Goal: Information Seeking & Learning: Learn about a topic

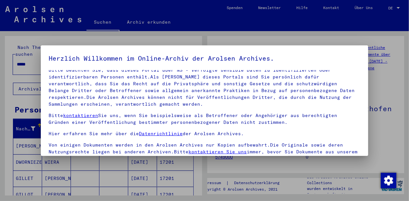
scroll to position [46, 0]
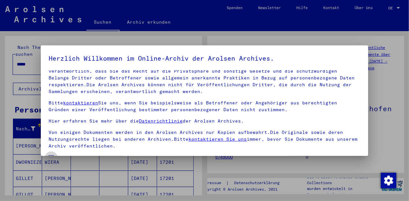
click at [51, 155] on span at bounding box center [51, 157] width 5 height 5
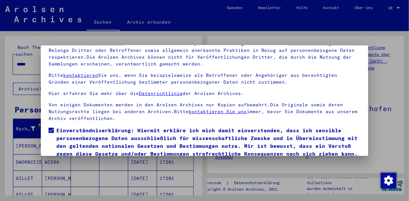
scroll to position [53, 0]
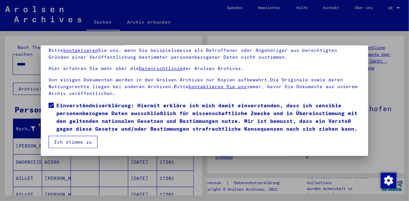
click at [79, 143] on button "Ich stimme zu" at bounding box center [73, 142] width 49 height 12
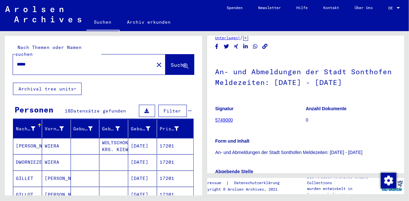
scroll to position [37, 0]
click at [226, 121] on link "5749000" at bounding box center [225, 119] width 18 height 5
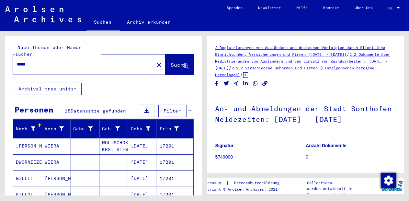
click at [33, 61] on input "*****" at bounding box center [83, 64] width 133 height 7
type input "*"
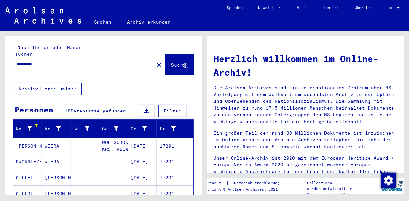
click at [166, 57] on button "Suche" at bounding box center [180, 64] width 29 height 20
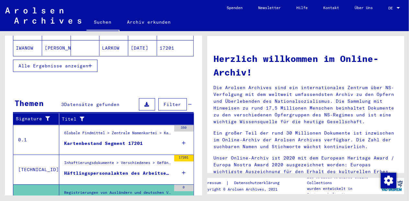
scroll to position [190, 0]
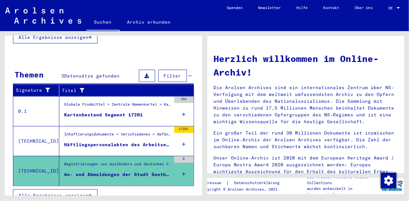
click at [60, 193] on span "Alle Ergebnisse anzeigen" at bounding box center [53, 196] width 70 height 6
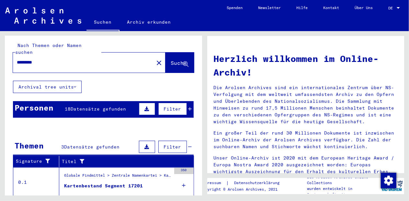
scroll to position [0, 0]
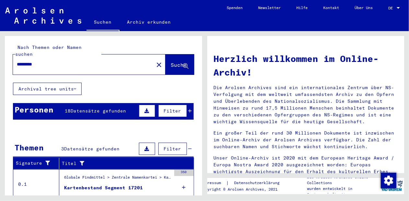
click at [49, 61] on input "*********" at bounding box center [81, 64] width 129 height 7
type input "*"
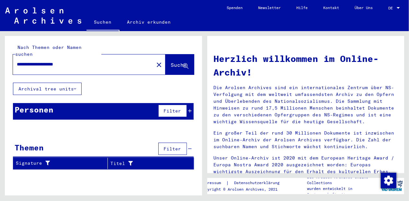
click at [82, 61] on input "**********" at bounding box center [81, 64] width 129 height 7
type input "**********"
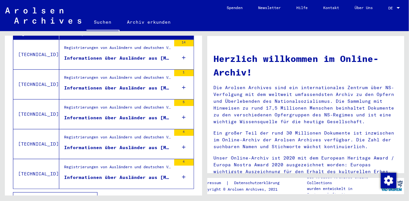
scroll to position [134, 0]
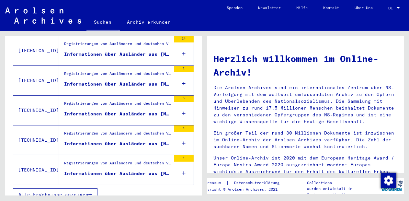
click at [86, 192] on span "Alle Ergebnisse anzeigen" at bounding box center [53, 195] width 70 height 6
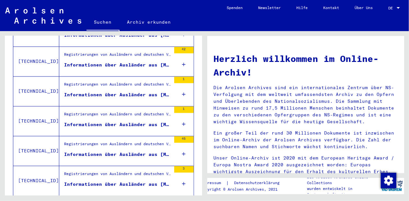
scroll to position [746, 0]
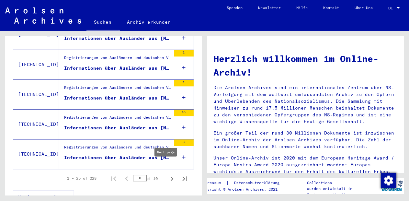
click at [168, 174] on icon "Next page" at bounding box center [172, 178] width 9 height 9
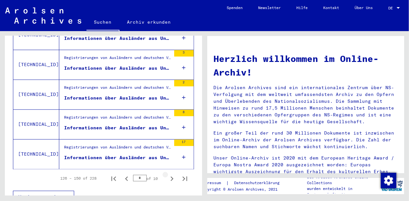
click at [168, 174] on icon "Next page" at bounding box center [172, 178] width 9 height 9
type input "**"
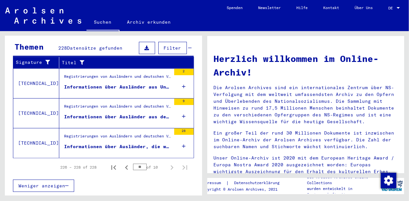
scroll to position [92, 0]
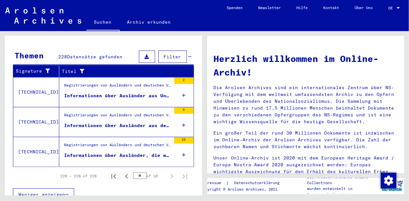
click at [124, 152] on div "Informationen über Ausländer, die während des Kriegs im Kreis [GEOGRAPHIC_DATA]…" at bounding box center [117, 155] width 107 height 7
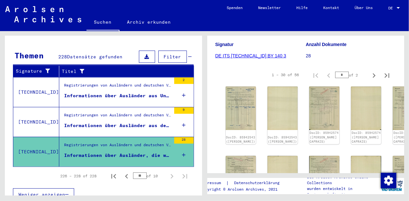
scroll to position [106, 0]
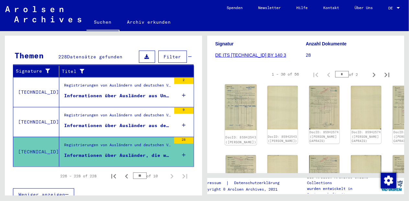
click at [236, 103] on img at bounding box center [241, 108] width 32 height 46
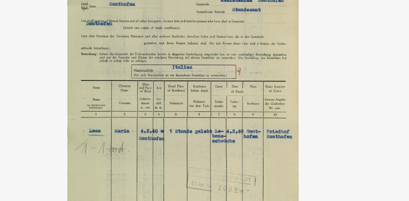
scroll to position [92, 0]
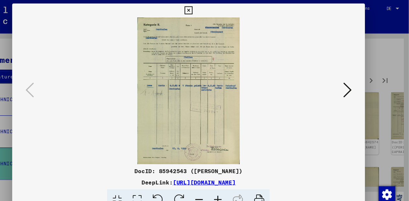
click at [353, 87] on icon at bounding box center [352, 84] width 8 height 16
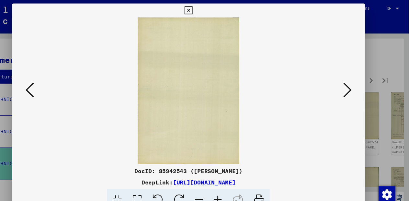
click at [355, 85] on icon at bounding box center [352, 84] width 8 height 16
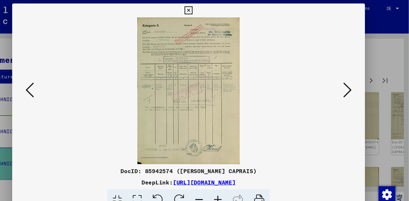
click at [354, 83] on icon at bounding box center [352, 84] width 8 height 16
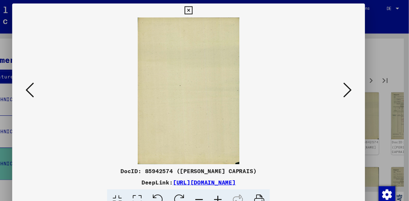
click at [356, 84] on icon at bounding box center [352, 84] width 8 height 16
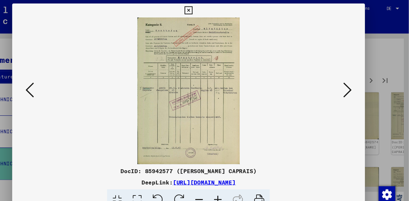
click at [356, 86] on icon at bounding box center [352, 84] width 8 height 16
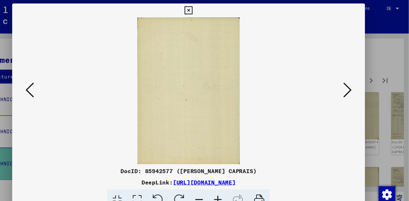
click at [353, 86] on icon at bounding box center [352, 84] width 8 height 16
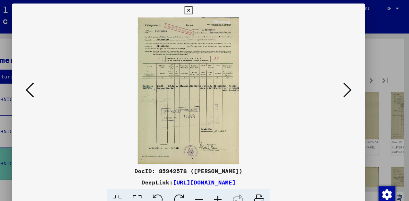
click at [355, 86] on icon at bounding box center [352, 84] width 8 height 16
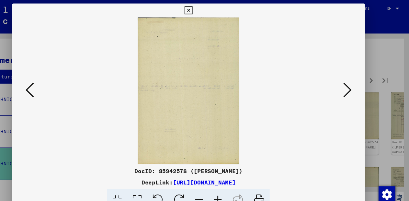
click at [356, 86] on icon at bounding box center [352, 84] width 8 height 16
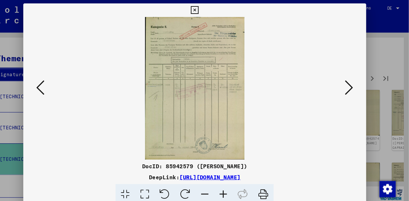
click at [349, 87] on icon at bounding box center [352, 84] width 8 height 16
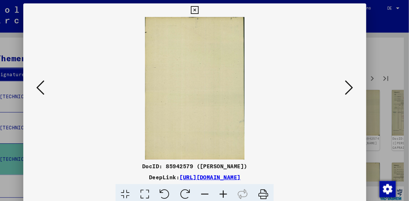
click at [353, 84] on icon at bounding box center [352, 84] width 8 height 16
click at [352, 83] on icon at bounding box center [352, 84] width 8 height 16
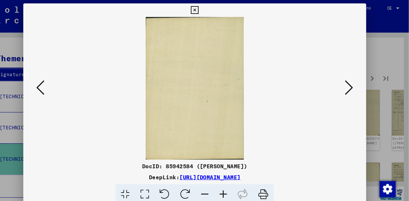
click at [352, 84] on icon at bounding box center [352, 84] width 8 height 16
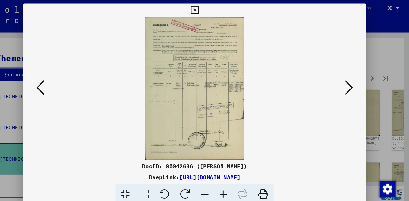
click at [352, 85] on icon at bounding box center [352, 84] width 8 height 16
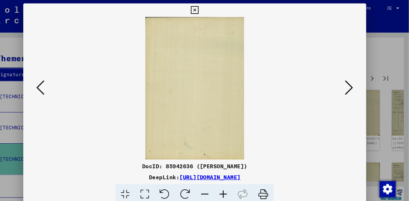
click at [353, 85] on icon at bounding box center [352, 84] width 8 height 16
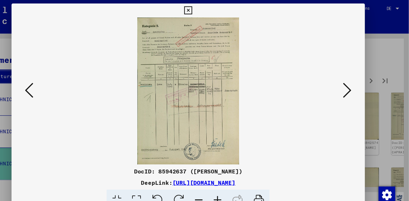
click at [353, 81] on icon at bounding box center [352, 84] width 8 height 16
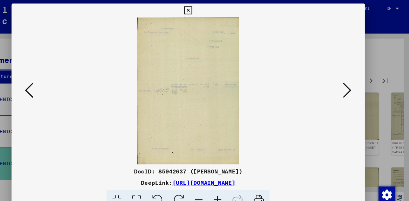
click at [353, 82] on icon at bounding box center [352, 84] width 8 height 16
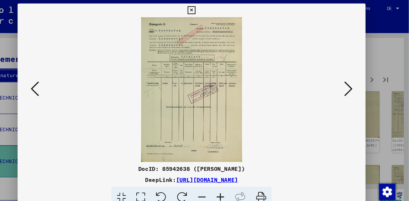
click at [354, 86] on icon at bounding box center [352, 84] width 8 height 16
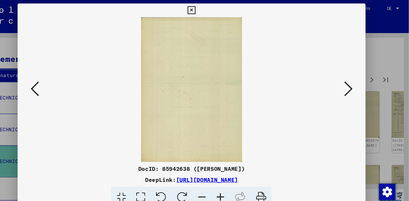
click at [354, 88] on icon at bounding box center [352, 84] width 8 height 16
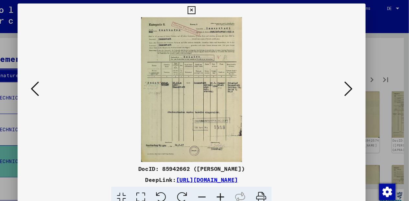
click at [353, 85] on icon at bounding box center [352, 84] width 8 height 16
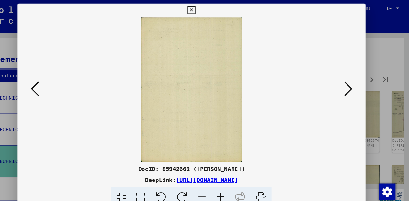
click at [352, 84] on icon at bounding box center [352, 84] width 8 height 16
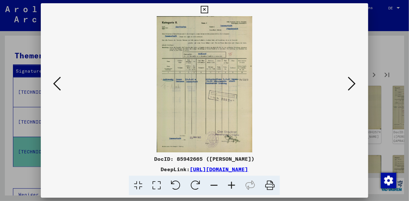
click at [351, 85] on icon at bounding box center [352, 84] width 8 height 16
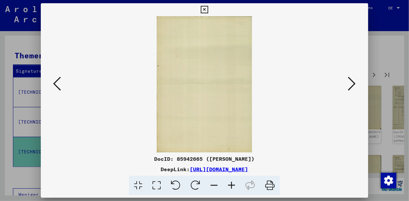
click at [354, 87] on icon at bounding box center [352, 84] width 8 height 16
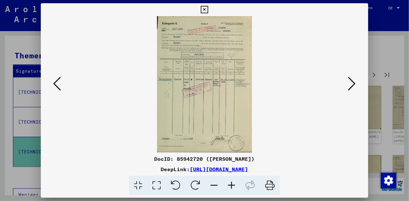
click at [350, 88] on icon at bounding box center [352, 84] width 8 height 16
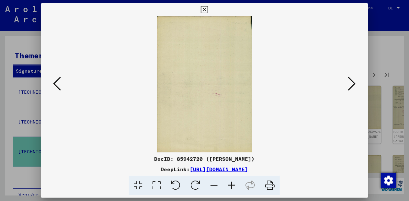
click at [354, 85] on icon at bounding box center [352, 84] width 8 height 16
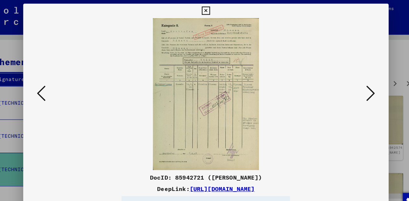
click at [352, 84] on icon at bounding box center [352, 84] width 8 height 16
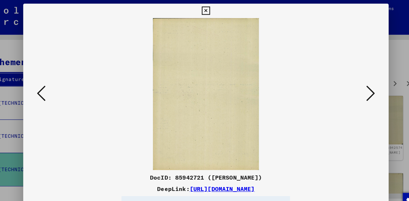
click at [352, 86] on icon at bounding box center [352, 84] width 8 height 16
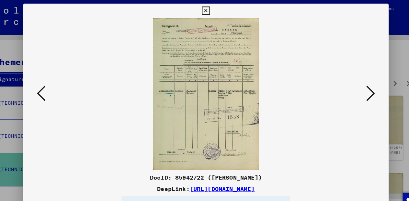
click at [353, 86] on icon at bounding box center [352, 84] width 8 height 16
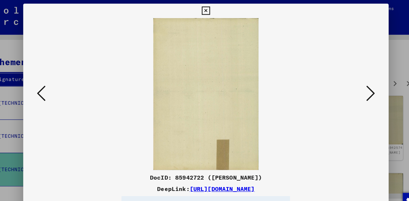
click at [59, 79] on icon at bounding box center [57, 84] width 8 height 16
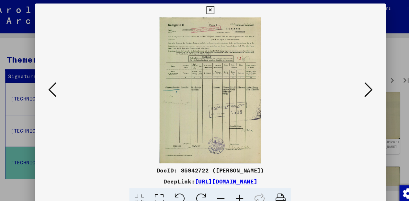
click at [351, 85] on icon at bounding box center [352, 84] width 8 height 16
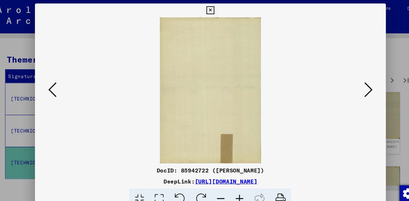
click at [355, 87] on icon at bounding box center [352, 84] width 8 height 16
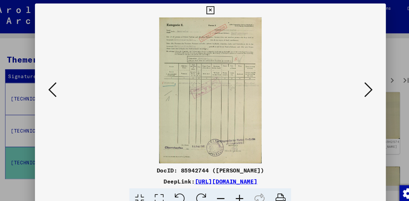
click at [353, 88] on icon at bounding box center [352, 84] width 8 height 16
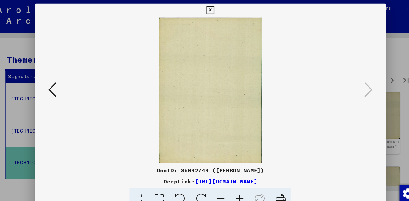
click at [208, 10] on icon at bounding box center [204, 10] width 7 height 8
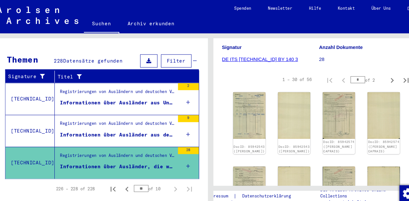
click at [108, 112] on div "Registrierungen von Ausländern und deutschen Verfolgten durch öffentliche Einri…" at bounding box center [117, 116] width 107 height 9
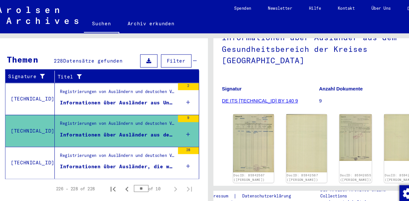
scroll to position [64, 0]
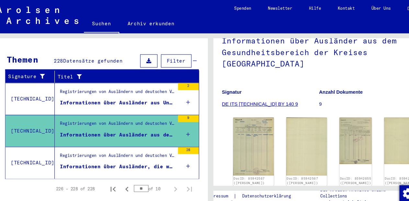
click at [122, 142] on div "Registrierungen von Ausländern und deutschen Verfolgten durch öffentliche Einri…" at bounding box center [117, 146] width 107 height 9
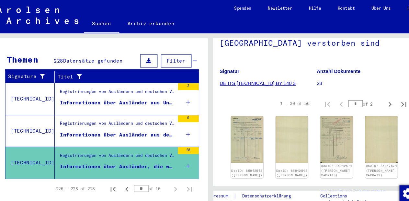
scroll to position [86, 2]
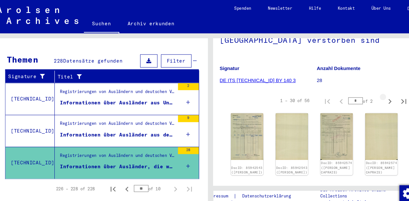
click at [368, 99] on icon "Next page" at bounding box center [372, 94] width 9 height 9
type input "*"
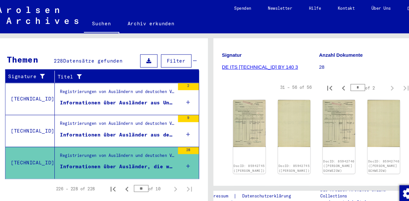
scroll to position [101, 0]
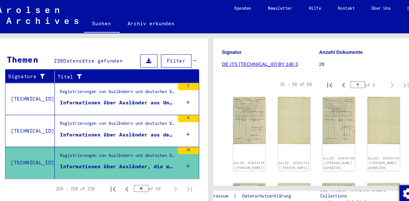
click at [309, 113] on img at bounding box center [324, 112] width 30 height 44
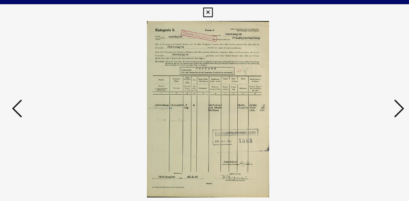
scroll to position [92, 0]
click at [351, 80] on icon at bounding box center [352, 84] width 8 height 16
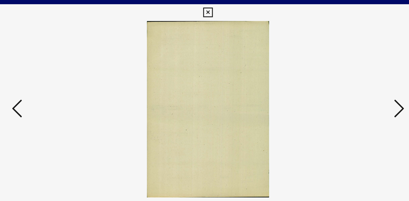
click at [349, 85] on icon at bounding box center [352, 84] width 8 height 16
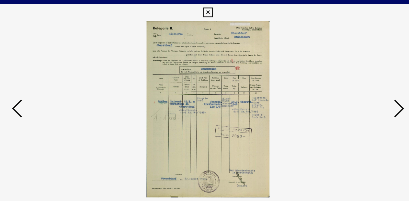
click at [350, 85] on icon at bounding box center [352, 84] width 8 height 16
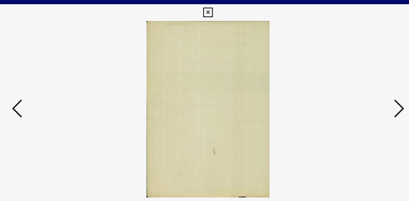
click at [53, 80] on icon at bounding box center [57, 84] width 8 height 16
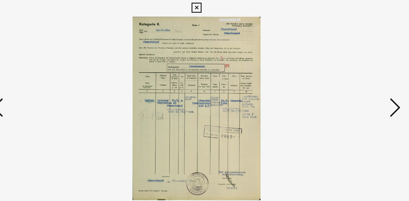
click at [352, 83] on icon at bounding box center [352, 84] width 8 height 16
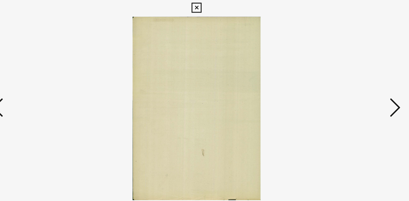
click at [353, 84] on icon at bounding box center [352, 84] width 8 height 16
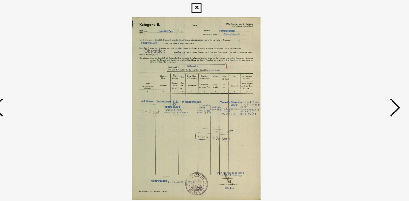
click at [352, 85] on icon at bounding box center [352, 84] width 8 height 16
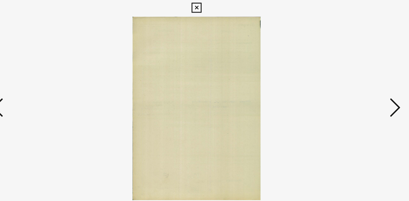
click at [353, 85] on icon at bounding box center [352, 84] width 8 height 16
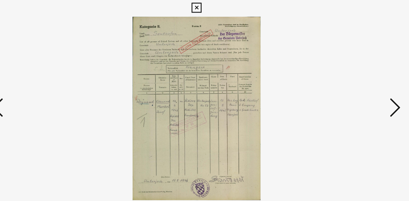
click at [353, 84] on icon at bounding box center [352, 84] width 8 height 16
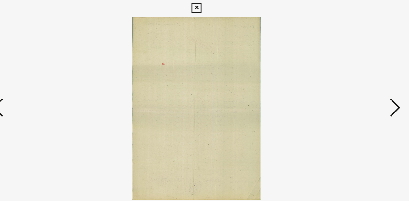
click at [351, 85] on icon at bounding box center [352, 84] width 8 height 16
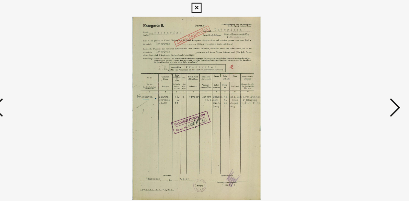
click at [352, 84] on icon at bounding box center [352, 84] width 8 height 16
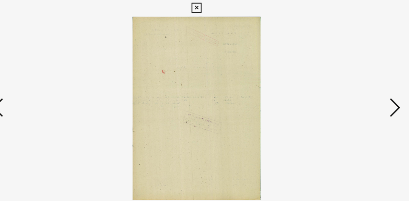
click at [62, 79] on button at bounding box center [57, 84] width 12 height 18
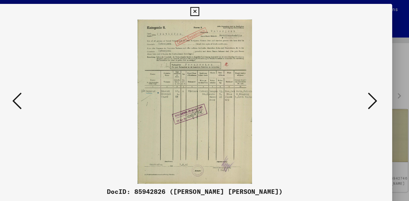
click at [349, 85] on button at bounding box center [352, 84] width 12 height 18
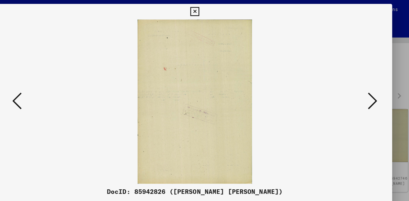
click at [351, 85] on icon at bounding box center [352, 84] width 8 height 16
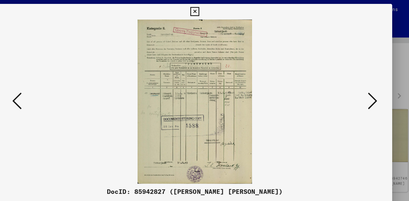
click at [349, 87] on icon at bounding box center [352, 84] width 8 height 16
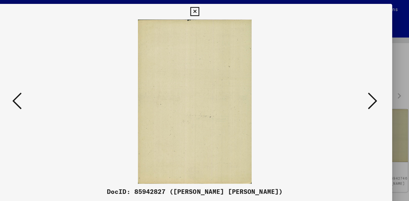
click at [56, 81] on icon at bounding box center [57, 84] width 8 height 16
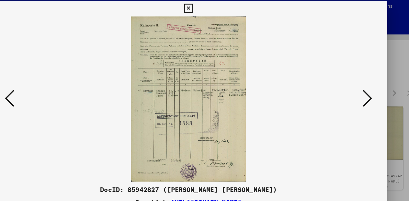
click at [351, 84] on icon at bounding box center [352, 84] width 8 height 16
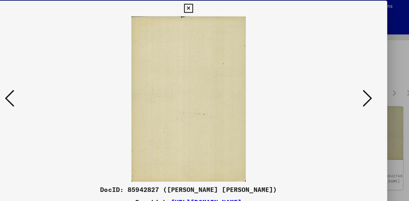
click at [355, 84] on icon at bounding box center [352, 84] width 8 height 16
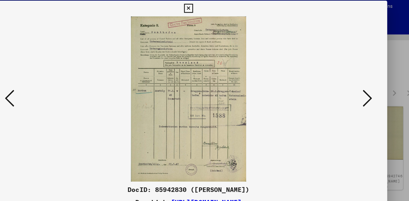
click at [352, 83] on icon at bounding box center [352, 84] width 8 height 16
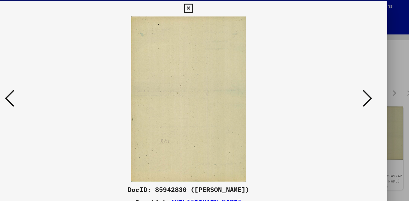
click at [352, 83] on icon at bounding box center [352, 84] width 8 height 16
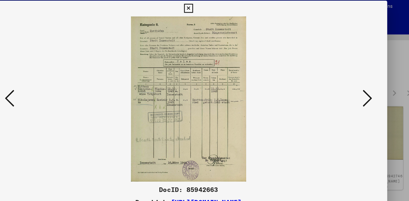
click at [353, 83] on icon at bounding box center [352, 84] width 8 height 16
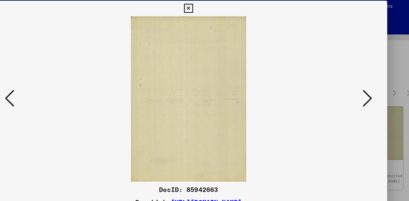
click at [354, 85] on icon at bounding box center [352, 84] width 8 height 16
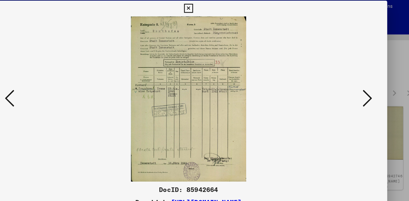
click at [356, 83] on icon at bounding box center [352, 84] width 8 height 16
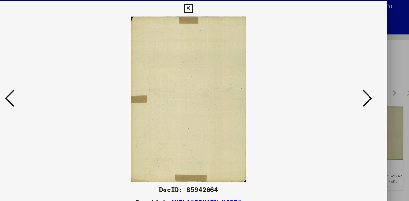
click at [352, 84] on icon at bounding box center [352, 84] width 8 height 16
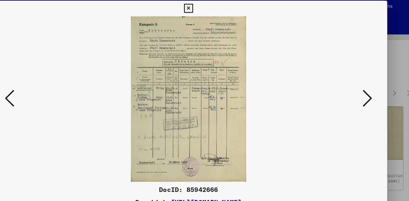
click at [352, 85] on icon at bounding box center [352, 84] width 8 height 16
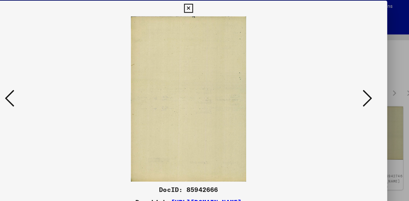
click at [354, 85] on icon at bounding box center [352, 84] width 8 height 16
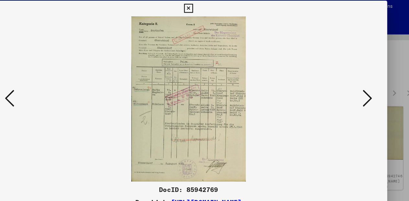
click at [351, 85] on icon at bounding box center [352, 84] width 8 height 16
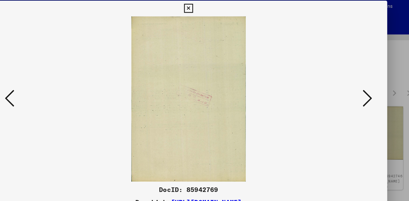
click at [59, 80] on icon at bounding box center [57, 84] width 8 height 16
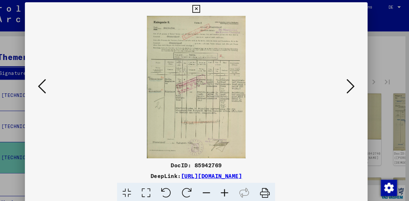
click at [353, 83] on icon at bounding box center [352, 84] width 8 height 16
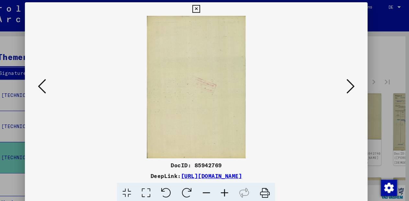
click at [351, 86] on icon at bounding box center [352, 84] width 8 height 16
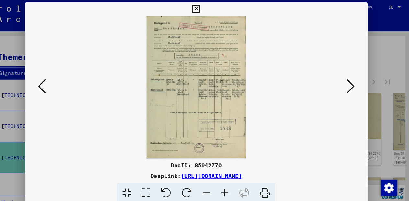
click at [353, 83] on icon at bounding box center [352, 84] width 8 height 16
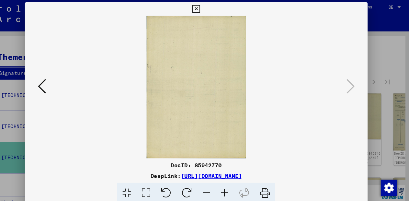
click at [208, 12] on icon at bounding box center [204, 10] width 7 height 8
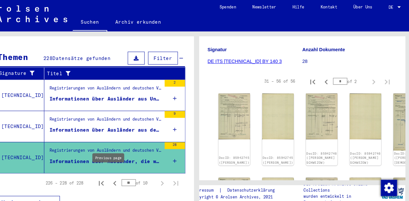
click at [122, 172] on icon "Previous page" at bounding box center [126, 176] width 9 height 9
type input "*"
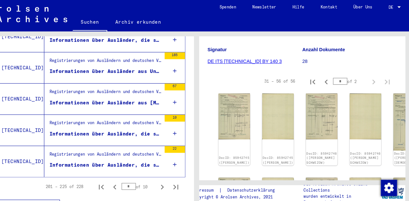
scroll to position [746, 0]
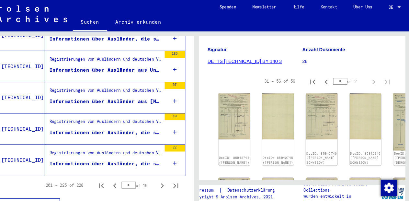
click at [89, 65] on div "Informationen über Ausländer aus Unterlagen von Sozialversicherungen und Arbeit…" at bounding box center [117, 68] width 107 height 7
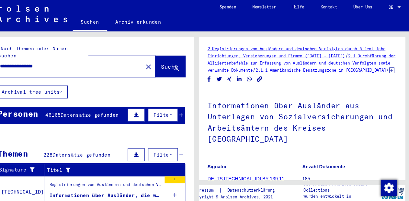
click at [82, 61] on input "**********" at bounding box center [83, 64] width 133 height 7
type input "**********"
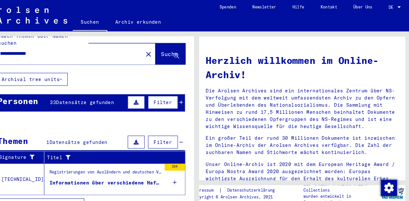
scroll to position [28, 0]
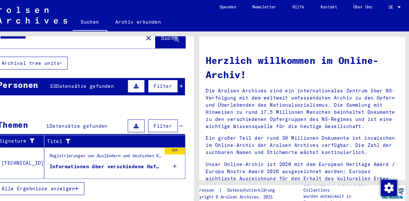
click at [106, 148] on figure "Registrierungen von Ausländern und deutschen Verfolgten durch öffentliche Einri…" at bounding box center [117, 152] width 107 height 10
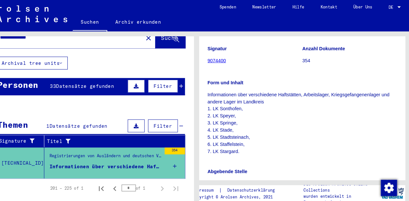
scroll to position [133, 0]
click at [221, 62] on link "9074400" at bounding box center [225, 59] width 18 height 5
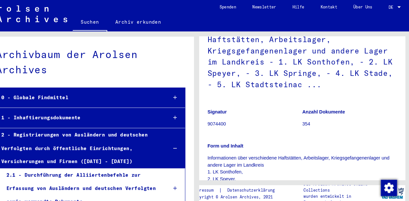
scroll to position [89, 0]
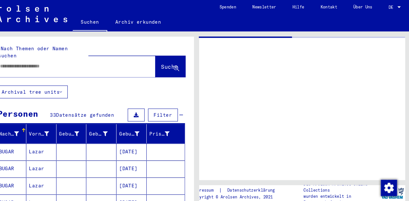
type input "*****"
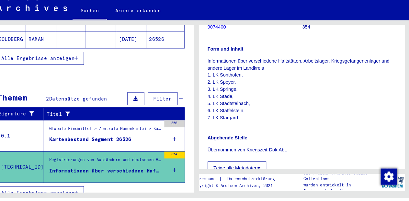
scroll to position [154, 0]
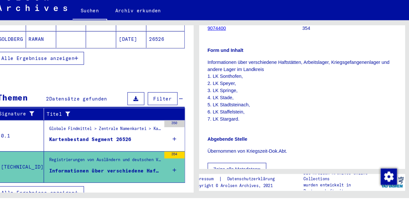
click at [322, 57] on div "Form und Inhalt Informationen über verschiedene Haftstätten, Arbeitslager, Krie…" at bounding box center [306, 89] width 181 height 80
drag, startPoint x: 213, startPoint y: 45, endPoint x: 234, endPoint y: 47, distance: 20.8
click at [234, 47] on yv-its-full-details "2 Registrierungen von Ausländern und deutschen Verfolgten durch öffentliche Ein…" at bounding box center [305, 179] width 197 height 578
copy mat-grid-tile "Signatur 9074400"
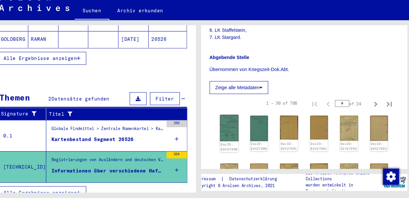
scroll to position [233, 0]
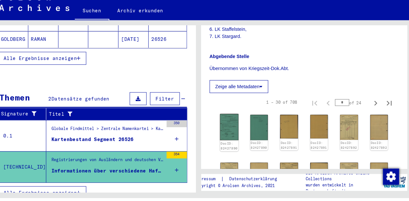
click at [235, 139] on img at bounding box center [234, 133] width 18 height 25
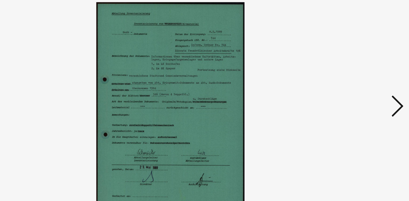
scroll to position [161, 0]
click at [352, 83] on icon at bounding box center [352, 84] width 8 height 16
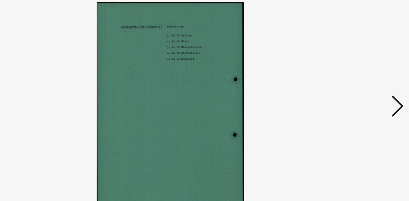
click at [350, 84] on icon at bounding box center [352, 84] width 8 height 16
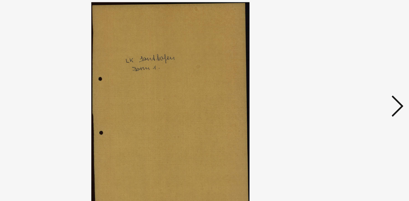
click at [349, 84] on button at bounding box center [352, 84] width 12 height 18
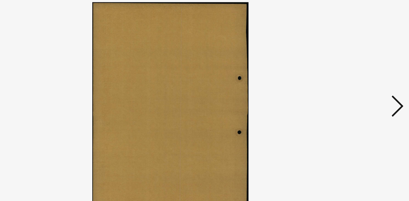
click at [351, 83] on icon at bounding box center [352, 84] width 8 height 16
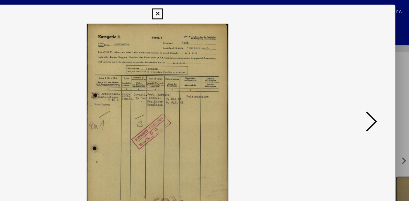
click at [354, 85] on icon at bounding box center [352, 84] width 8 height 16
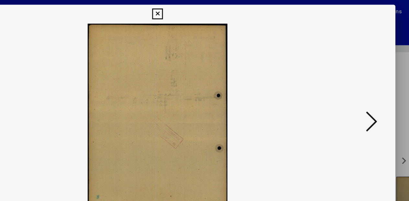
click at [355, 85] on icon at bounding box center [352, 84] width 8 height 16
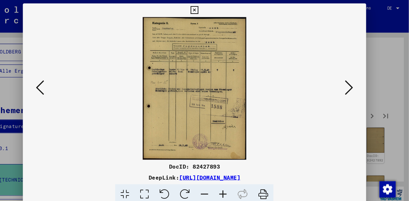
click at [53, 78] on icon at bounding box center [57, 84] width 8 height 16
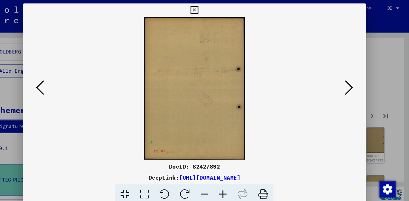
click at [53, 77] on button at bounding box center [57, 84] width 12 height 18
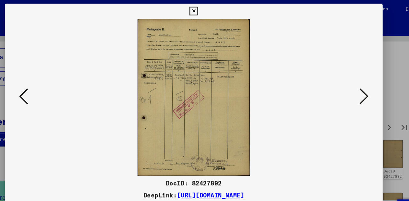
click at [351, 84] on icon at bounding box center [352, 84] width 8 height 16
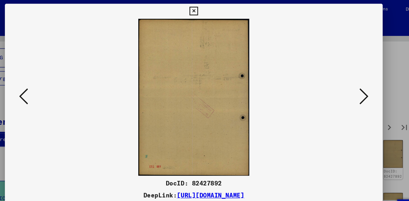
click at [353, 84] on icon at bounding box center [352, 84] width 8 height 16
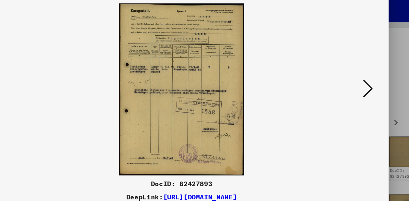
click at [351, 86] on icon at bounding box center [352, 84] width 8 height 16
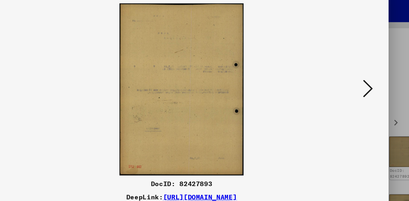
click at [351, 86] on icon at bounding box center [352, 84] width 8 height 16
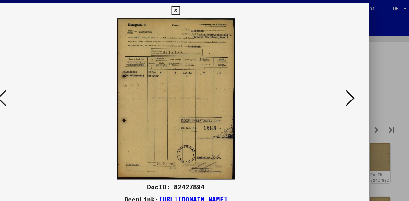
click at [352, 79] on icon at bounding box center [352, 84] width 8 height 16
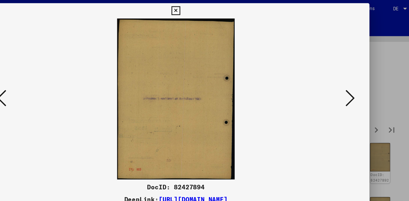
click at [352, 79] on icon at bounding box center [352, 84] width 8 height 16
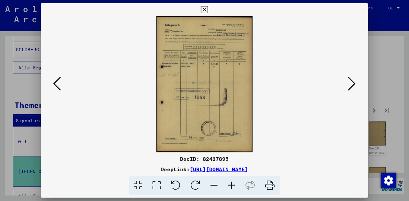
click at [56, 79] on icon at bounding box center [57, 84] width 8 height 16
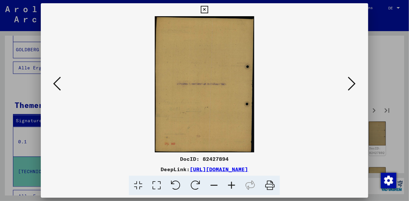
click at [56, 79] on icon at bounding box center [57, 84] width 8 height 16
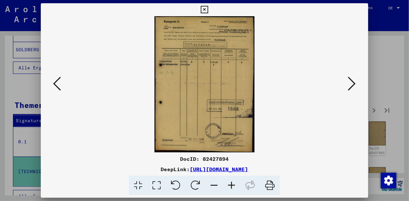
click at [56, 79] on icon at bounding box center [57, 84] width 8 height 16
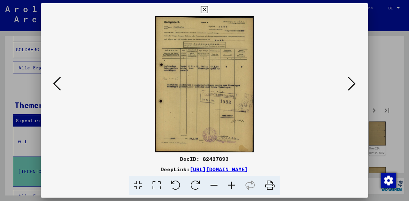
click at [56, 79] on icon at bounding box center [57, 84] width 8 height 16
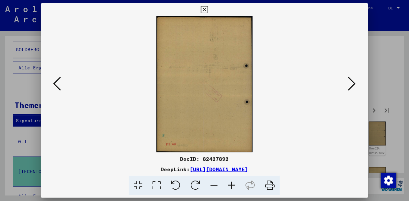
click at [56, 79] on icon at bounding box center [57, 84] width 8 height 16
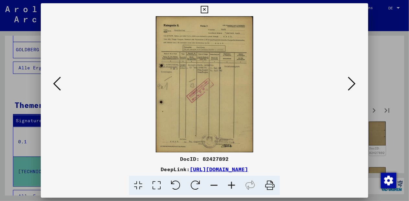
click at [56, 79] on icon at bounding box center [57, 84] width 8 height 16
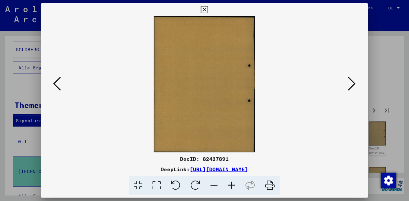
click at [56, 79] on icon at bounding box center [57, 84] width 8 height 16
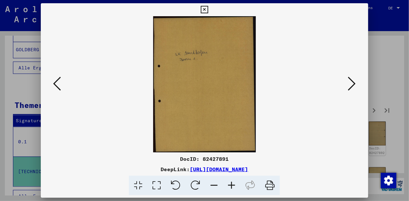
click at [56, 79] on icon at bounding box center [57, 84] width 8 height 16
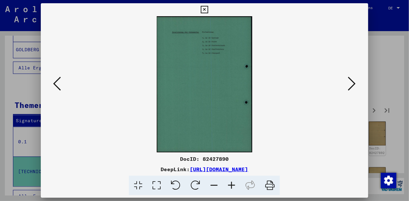
click at [352, 80] on icon at bounding box center [352, 84] width 8 height 16
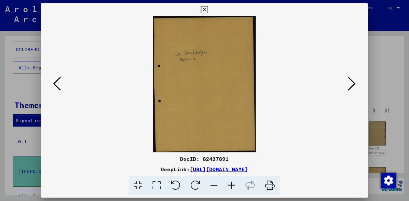
click at [352, 80] on icon at bounding box center [352, 84] width 8 height 16
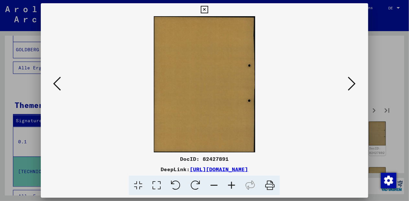
click at [352, 80] on icon at bounding box center [352, 84] width 8 height 16
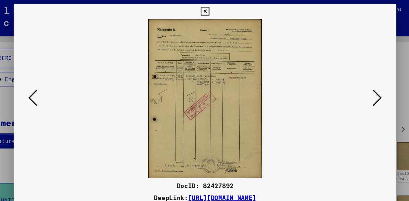
click at [348, 86] on button at bounding box center [352, 84] width 12 height 18
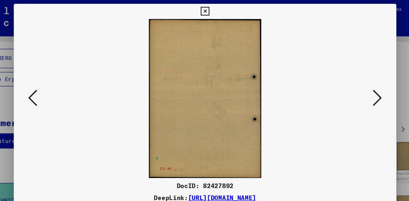
click at [348, 86] on button at bounding box center [352, 84] width 12 height 18
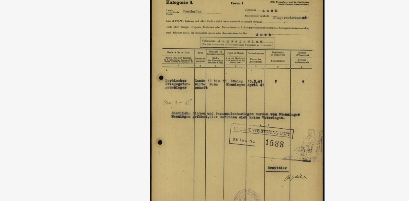
click at [141, 70] on img at bounding box center [204, 84] width 283 height 136
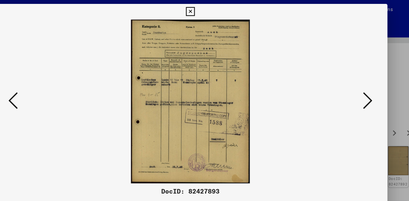
click at [352, 87] on icon at bounding box center [352, 84] width 8 height 16
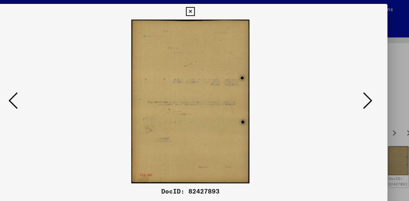
click at [354, 85] on icon at bounding box center [352, 84] width 8 height 16
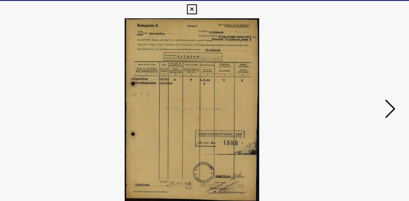
click at [354, 80] on icon at bounding box center [352, 84] width 8 height 16
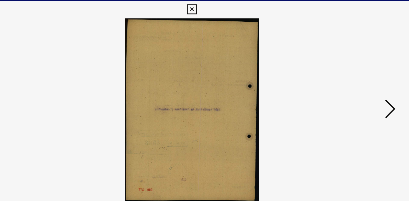
click at [354, 80] on icon at bounding box center [352, 84] width 8 height 16
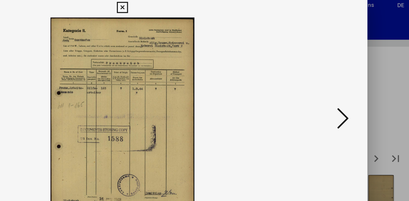
click at [353, 86] on icon at bounding box center [352, 84] width 8 height 16
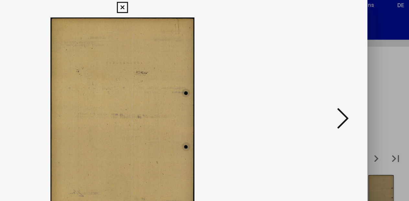
click at [352, 85] on icon at bounding box center [352, 84] width 8 height 16
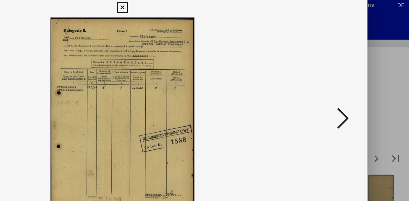
click at [354, 84] on icon at bounding box center [352, 84] width 8 height 16
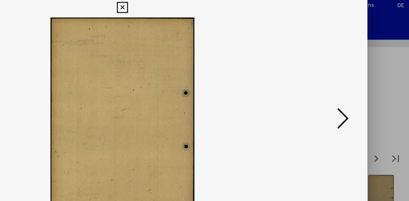
click at [354, 84] on icon at bounding box center [352, 84] width 8 height 16
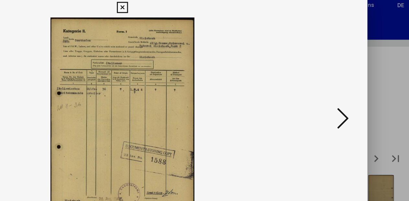
click at [355, 83] on icon at bounding box center [352, 84] width 8 height 16
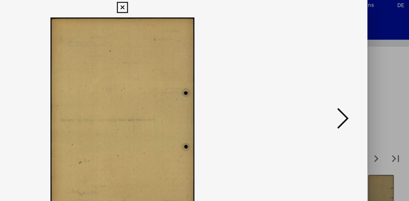
click at [355, 83] on icon at bounding box center [352, 84] width 8 height 16
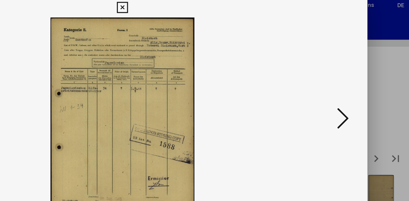
click at [351, 86] on icon at bounding box center [352, 84] width 8 height 16
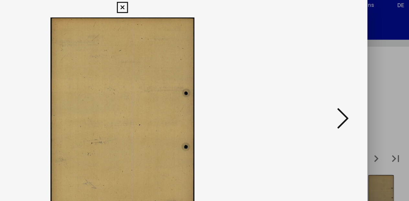
click at [351, 86] on icon at bounding box center [352, 84] width 8 height 16
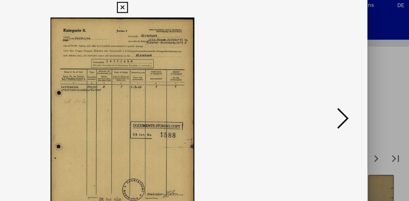
click at [351, 80] on icon at bounding box center [352, 84] width 8 height 16
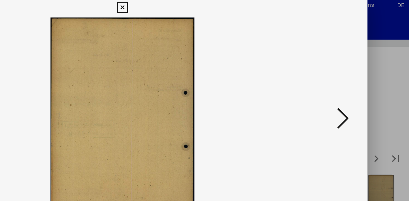
click at [351, 80] on icon at bounding box center [352, 84] width 8 height 16
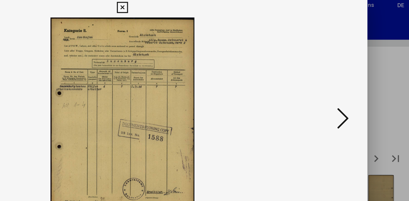
click at [352, 87] on icon at bounding box center [352, 84] width 8 height 16
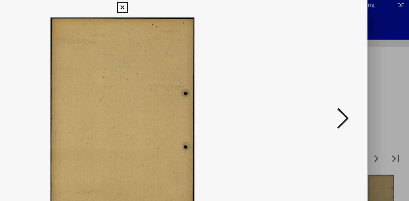
click at [352, 87] on icon at bounding box center [352, 84] width 8 height 16
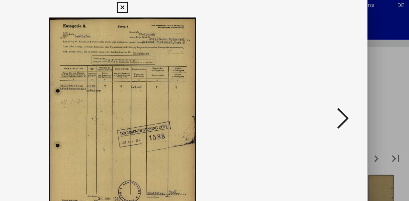
click at [352, 89] on icon at bounding box center [352, 84] width 8 height 16
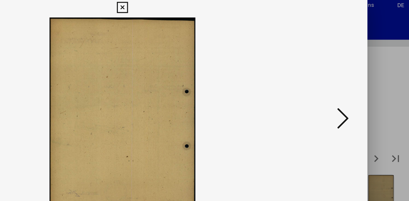
click at [352, 89] on icon at bounding box center [352, 84] width 8 height 16
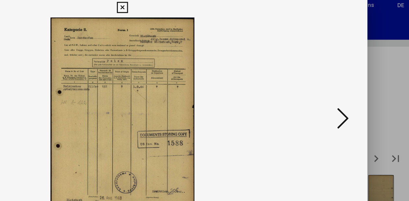
click at [351, 88] on icon at bounding box center [352, 84] width 8 height 16
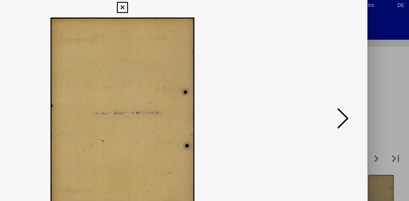
click at [351, 88] on icon at bounding box center [352, 84] width 8 height 16
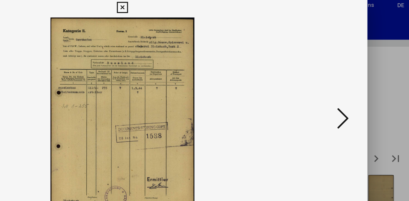
click at [351, 88] on icon at bounding box center [352, 84] width 8 height 16
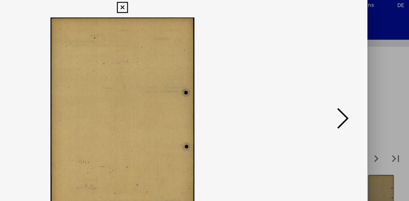
click at [351, 88] on icon at bounding box center [352, 84] width 8 height 16
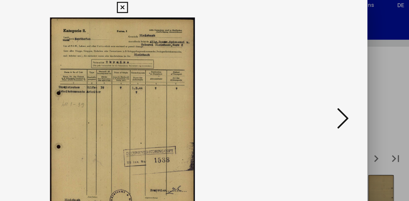
click at [355, 81] on icon at bounding box center [352, 84] width 8 height 16
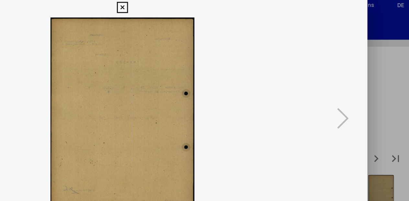
click at [208, 9] on icon at bounding box center [204, 10] width 7 height 8
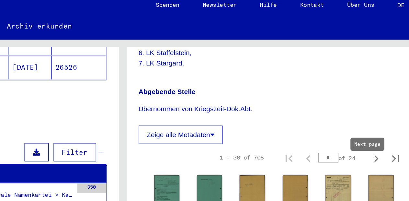
click at [373, 113] on icon "Next page" at bounding box center [374, 110] width 3 height 5
type input "*"
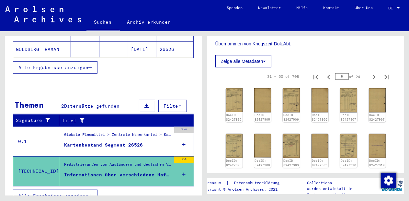
scroll to position [161, 0]
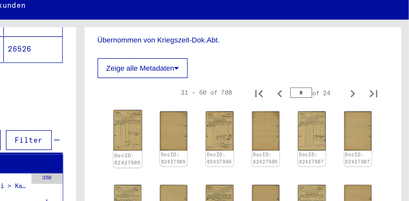
click at [235, 110] on img at bounding box center [234, 100] width 18 height 25
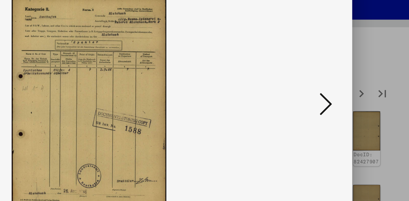
click at [352, 85] on icon at bounding box center [352, 84] width 8 height 16
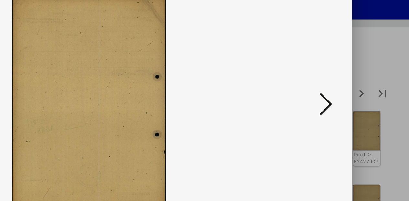
click at [352, 85] on icon at bounding box center [352, 84] width 8 height 16
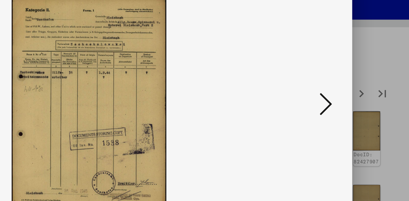
click at [354, 80] on icon at bounding box center [352, 84] width 8 height 16
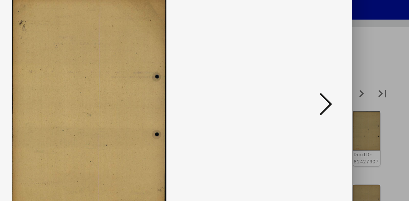
click at [354, 80] on icon at bounding box center [352, 84] width 8 height 16
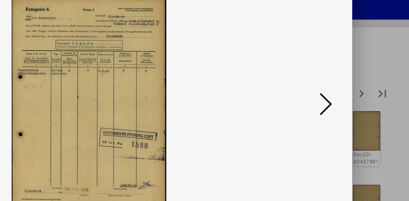
click at [353, 86] on icon at bounding box center [352, 84] width 8 height 16
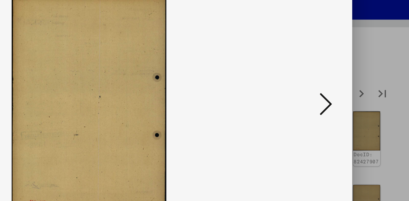
click at [353, 86] on icon at bounding box center [352, 84] width 8 height 16
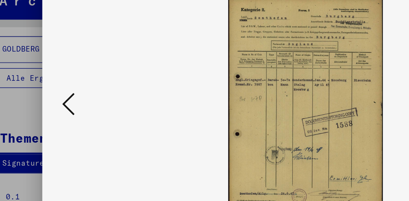
click at [55, 81] on icon at bounding box center [57, 84] width 8 height 16
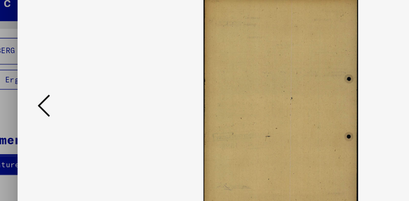
click at [56, 80] on icon at bounding box center [57, 84] width 8 height 16
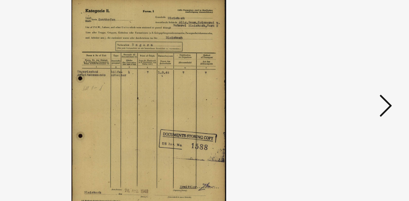
click at [346, 82] on img at bounding box center [204, 84] width 283 height 136
click at [351, 83] on icon at bounding box center [352, 84] width 8 height 16
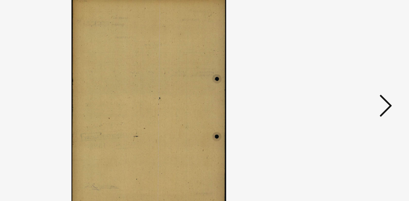
click at [352, 83] on icon at bounding box center [352, 84] width 8 height 16
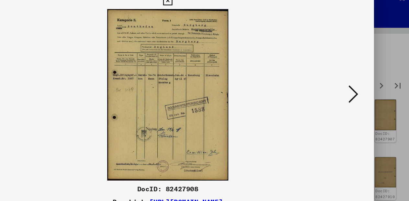
click at [353, 84] on icon at bounding box center [352, 84] width 8 height 16
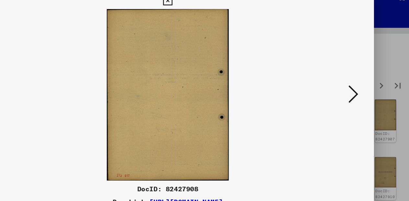
click at [353, 84] on icon at bounding box center [352, 84] width 8 height 16
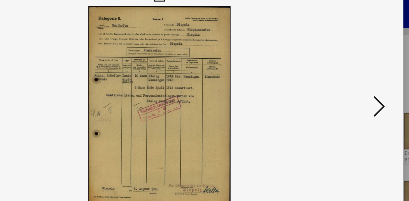
scroll to position [161, 0]
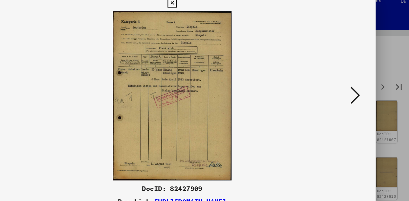
click at [352, 81] on icon at bounding box center [352, 84] width 8 height 16
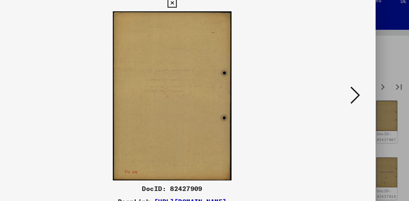
click at [352, 81] on icon at bounding box center [352, 84] width 8 height 16
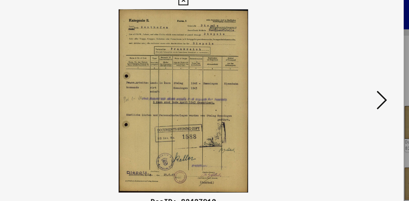
click at [353, 80] on icon at bounding box center [352, 84] width 8 height 16
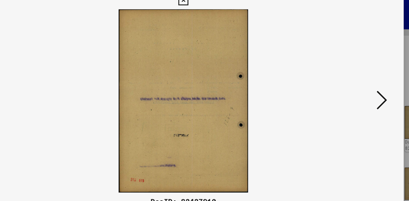
click at [353, 80] on icon at bounding box center [352, 84] width 8 height 16
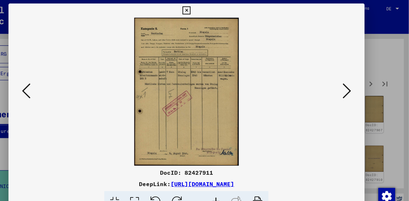
click at [53, 83] on icon at bounding box center [57, 84] width 8 height 16
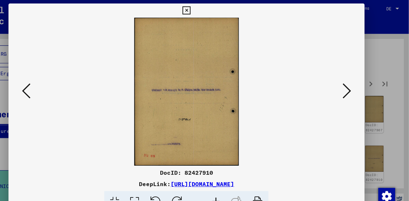
click at [55, 84] on icon at bounding box center [57, 84] width 8 height 16
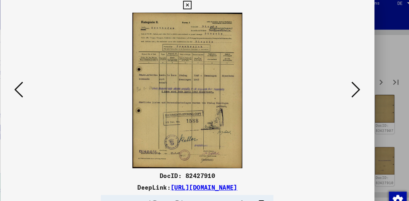
click at [352, 82] on icon at bounding box center [352, 84] width 8 height 16
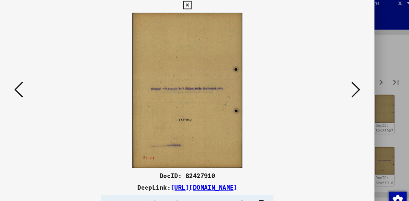
click at [351, 84] on icon at bounding box center [352, 84] width 8 height 16
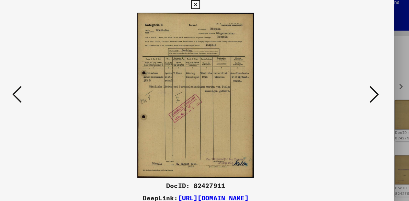
click at [351, 82] on icon at bounding box center [352, 84] width 8 height 16
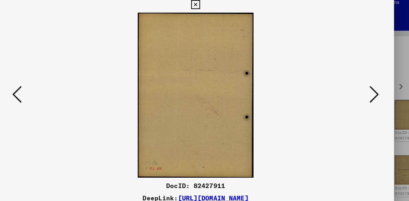
click at [351, 82] on icon at bounding box center [352, 84] width 8 height 16
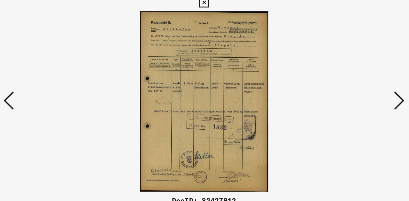
click at [57, 79] on icon at bounding box center [57, 84] width 8 height 16
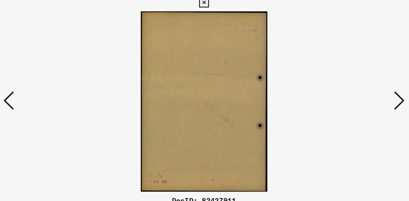
click at [58, 80] on icon at bounding box center [57, 84] width 8 height 16
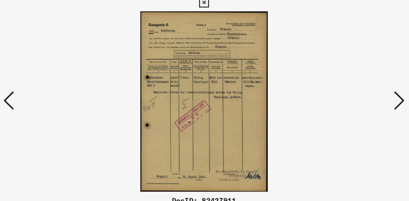
click at [56, 78] on icon at bounding box center [57, 84] width 8 height 16
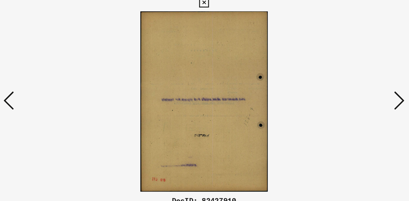
click at [56, 80] on icon at bounding box center [57, 84] width 8 height 16
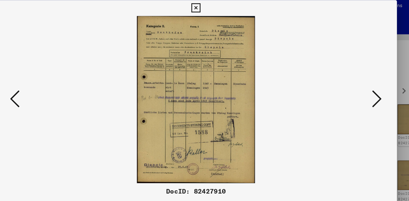
click at [353, 83] on icon at bounding box center [352, 84] width 8 height 16
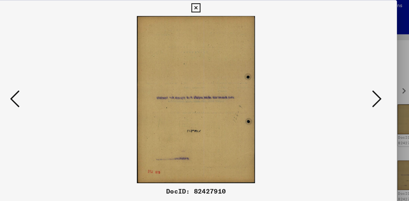
click at [351, 86] on icon at bounding box center [352, 84] width 8 height 16
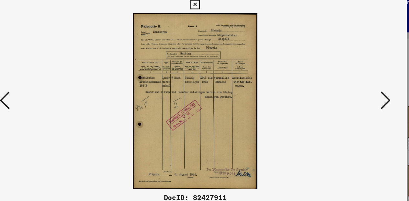
click at [352, 83] on icon at bounding box center [352, 84] width 8 height 16
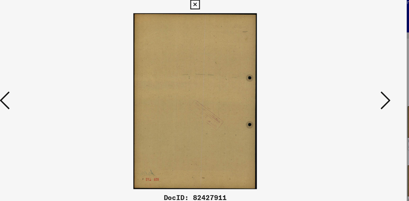
click at [351, 86] on icon at bounding box center [352, 84] width 8 height 16
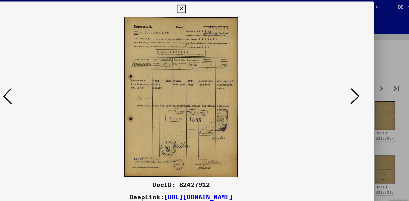
click at [352, 85] on icon at bounding box center [352, 84] width 8 height 16
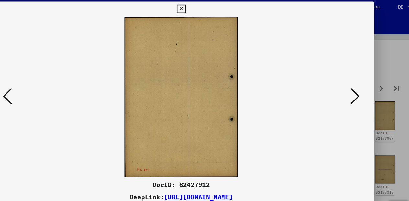
click at [352, 85] on icon at bounding box center [352, 84] width 8 height 16
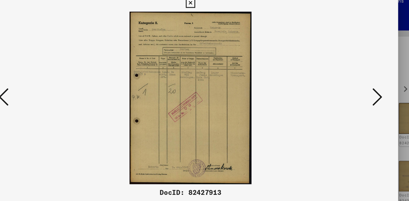
click at [352, 85] on icon at bounding box center [352, 84] width 8 height 16
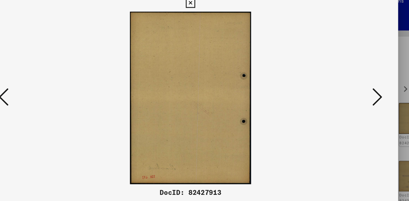
click at [353, 84] on icon at bounding box center [352, 84] width 8 height 16
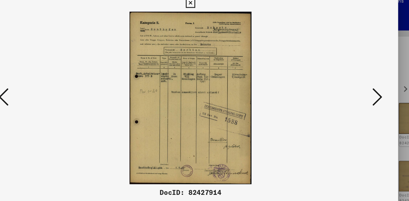
click at [60, 77] on icon at bounding box center [57, 84] width 8 height 16
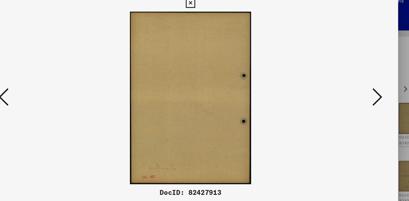
click at [61, 79] on button at bounding box center [57, 84] width 12 height 18
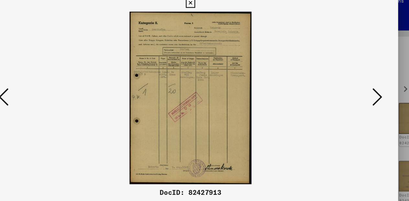
click at [61, 78] on button at bounding box center [57, 84] width 12 height 18
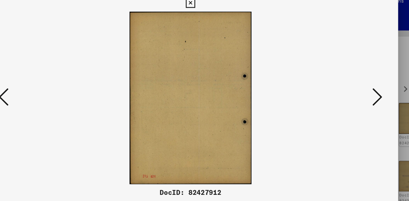
click at [61, 79] on button at bounding box center [57, 84] width 12 height 18
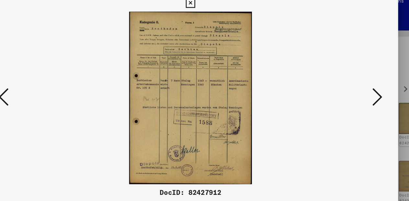
click at [351, 83] on icon at bounding box center [352, 84] width 8 height 16
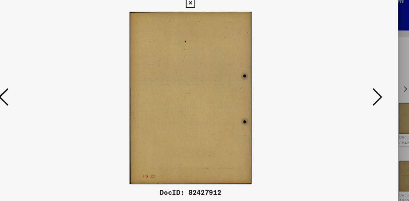
click at [349, 85] on icon at bounding box center [352, 84] width 8 height 16
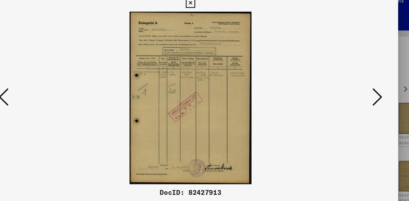
click at [353, 81] on icon at bounding box center [352, 84] width 8 height 16
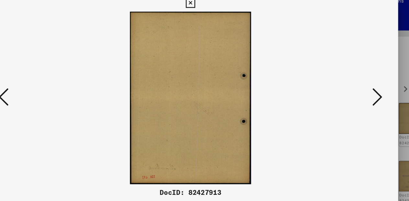
click at [353, 81] on icon at bounding box center [352, 84] width 8 height 16
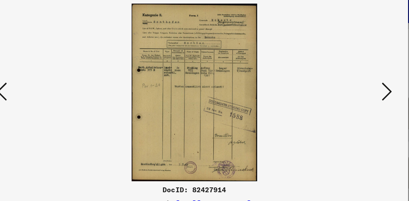
click at [355, 81] on icon at bounding box center [352, 84] width 8 height 16
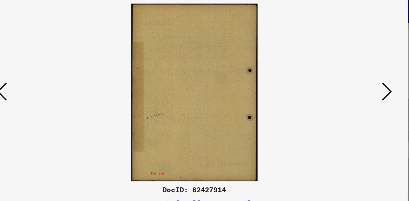
click at [355, 81] on icon at bounding box center [352, 84] width 8 height 16
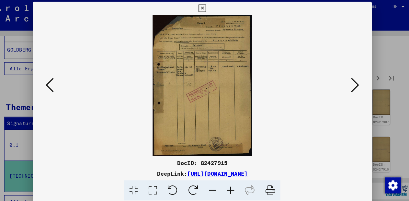
click at [353, 81] on icon at bounding box center [352, 84] width 8 height 16
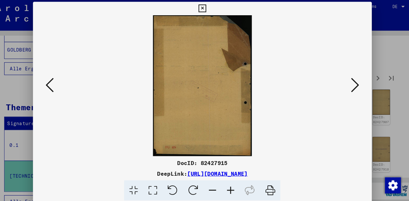
click at [353, 81] on icon at bounding box center [352, 84] width 8 height 16
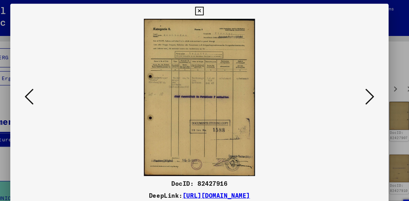
click at [346, 81] on img at bounding box center [204, 84] width 283 height 136
click at [352, 83] on icon at bounding box center [352, 84] width 8 height 16
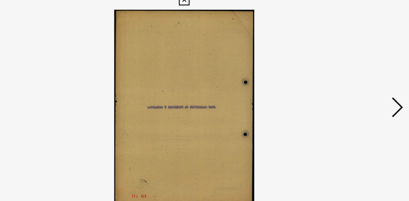
click at [353, 81] on icon at bounding box center [352, 84] width 8 height 16
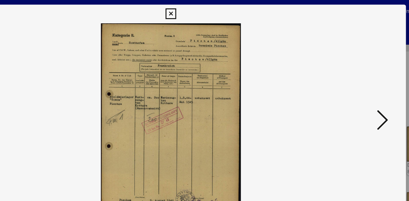
click at [350, 79] on icon at bounding box center [352, 84] width 8 height 16
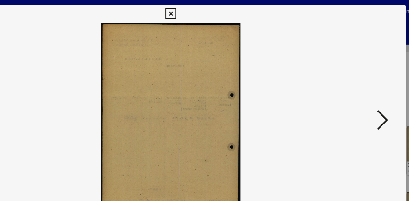
click at [350, 79] on icon at bounding box center [352, 84] width 8 height 16
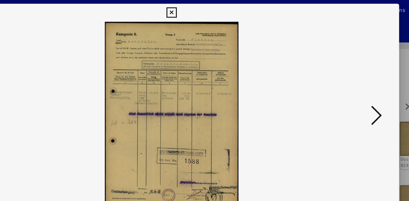
click at [354, 80] on icon at bounding box center [352, 84] width 8 height 16
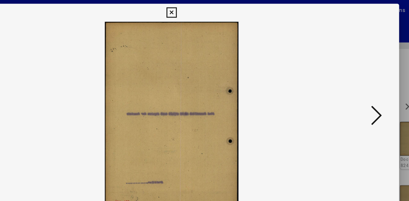
click at [354, 80] on icon at bounding box center [352, 84] width 8 height 16
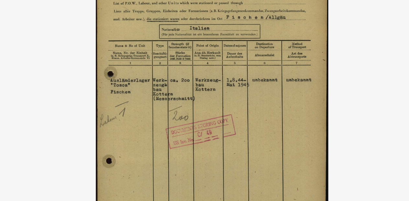
click at [152, 70] on img at bounding box center [204, 84] width 283 height 136
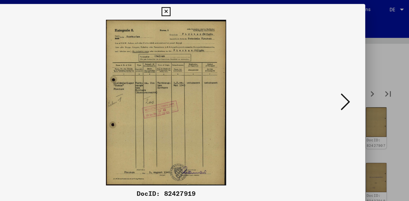
click at [356, 83] on icon at bounding box center [352, 84] width 8 height 16
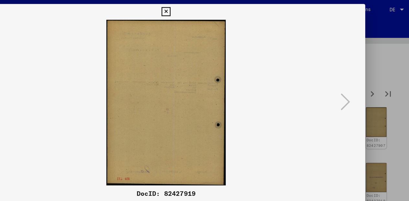
click at [208, 9] on icon at bounding box center [204, 10] width 7 height 8
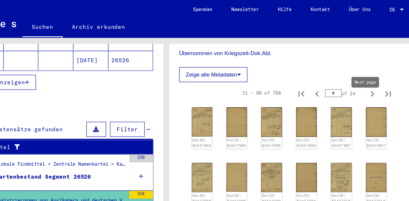
click at [373, 79] on icon "Next page" at bounding box center [374, 77] width 3 height 5
type input "*"
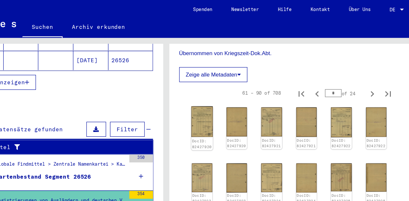
click at [234, 103] on img at bounding box center [234, 100] width 18 height 25
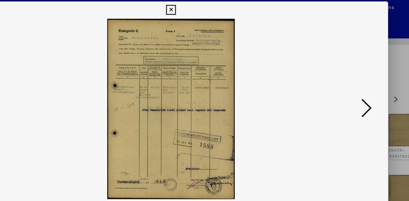
click at [351, 83] on icon at bounding box center [352, 84] width 8 height 16
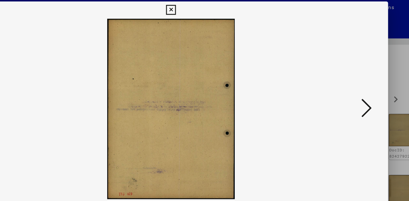
click at [351, 83] on icon at bounding box center [352, 84] width 8 height 16
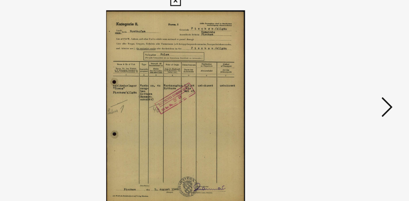
click at [353, 78] on icon at bounding box center [352, 84] width 8 height 16
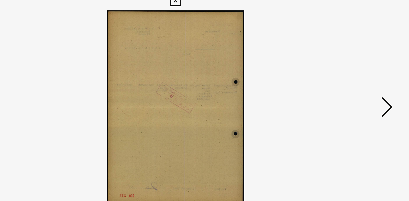
click at [353, 78] on icon at bounding box center [352, 84] width 8 height 16
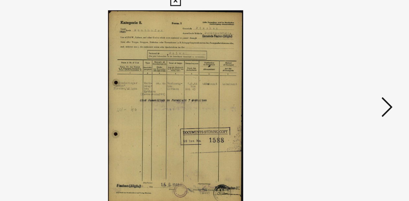
click at [353, 79] on icon at bounding box center [352, 84] width 8 height 16
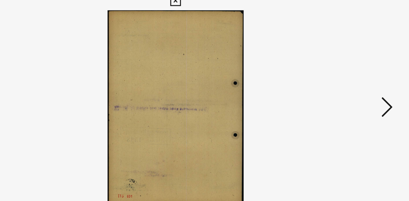
click at [353, 79] on icon at bounding box center [352, 84] width 8 height 16
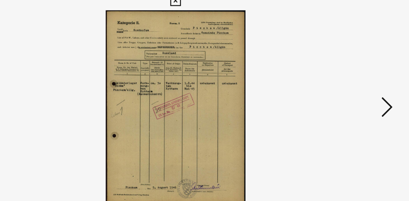
click at [349, 81] on icon at bounding box center [352, 84] width 8 height 16
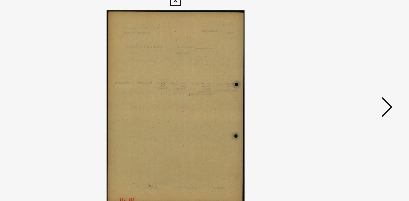
click at [349, 81] on icon at bounding box center [352, 84] width 8 height 16
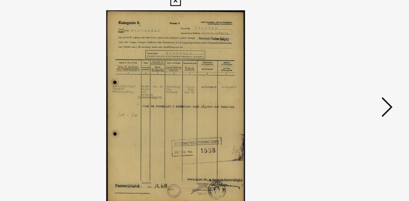
click at [349, 81] on icon at bounding box center [352, 84] width 8 height 16
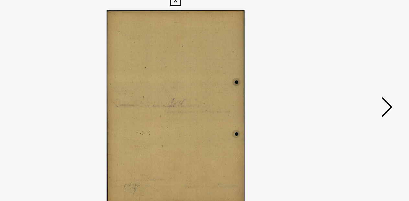
click at [350, 81] on icon at bounding box center [352, 84] width 8 height 16
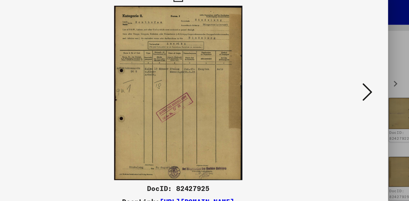
click at [351, 79] on icon at bounding box center [352, 84] width 8 height 16
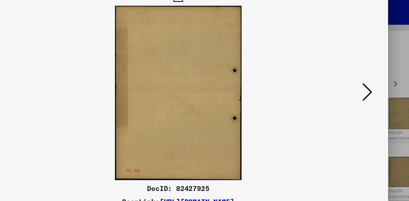
click at [351, 79] on icon at bounding box center [352, 84] width 8 height 16
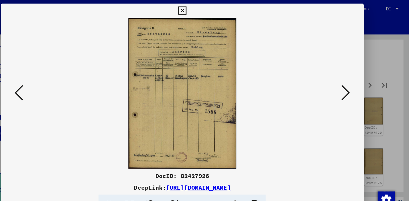
click at [56, 80] on icon at bounding box center [57, 84] width 8 height 16
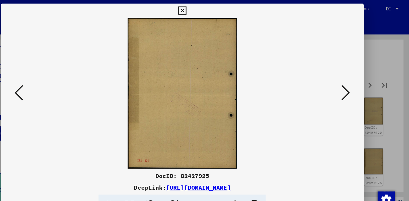
click at [53, 80] on button at bounding box center [57, 84] width 12 height 18
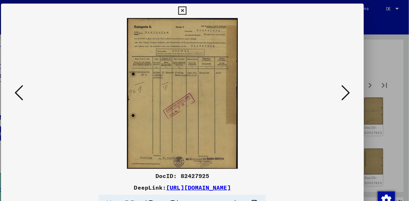
click at [351, 79] on icon at bounding box center [352, 84] width 8 height 16
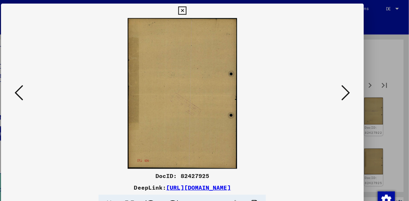
click at [351, 79] on icon at bounding box center [352, 84] width 8 height 16
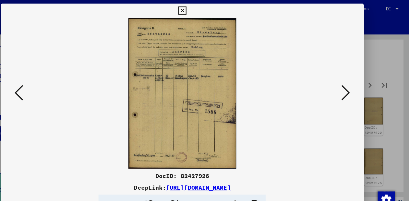
click at [351, 79] on icon at bounding box center [352, 84] width 8 height 16
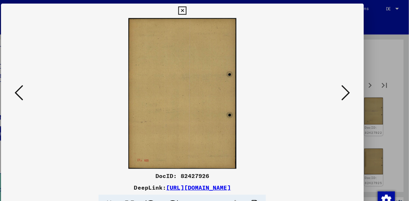
click at [351, 79] on icon at bounding box center [352, 84] width 8 height 16
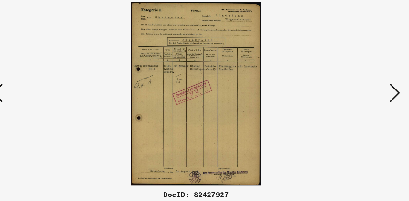
click at [351, 81] on icon at bounding box center [352, 84] width 8 height 16
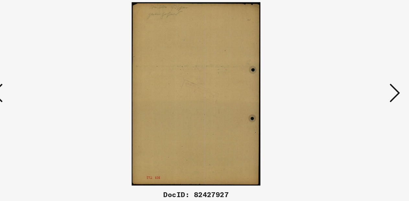
click at [351, 81] on icon at bounding box center [352, 84] width 8 height 16
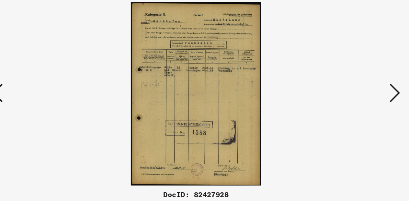
click at [351, 81] on icon at bounding box center [352, 84] width 8 height 16
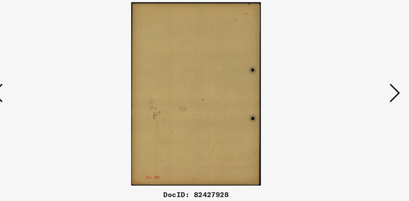
click at [351, 81] on icon at bounding box center [352, 84] width 8 height 16
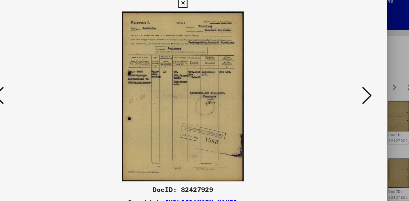
click at [351, 81] on icon at bounding box center [352, 84] width 8 height 16
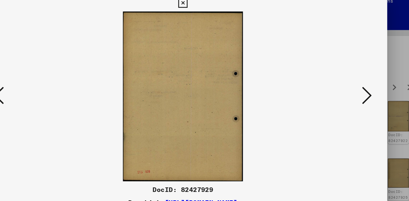
click at [351, 81] on icon at bounding box center [352, 84] width 8 height 16
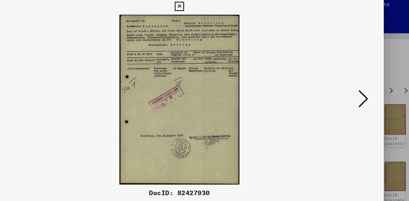
click at [351, 82] on icon at bounding box center [352, 84] width 8 height 16
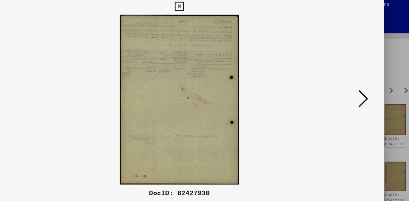
click at [351, 82] on icon at bounding box center [352, 84] width 8 height 16
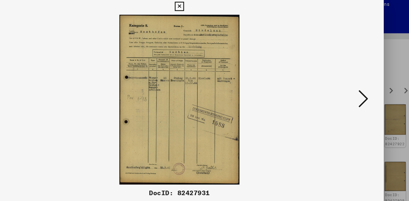
click at [351, 82] on icon at bounding box center [352, 84] width 8 height 16
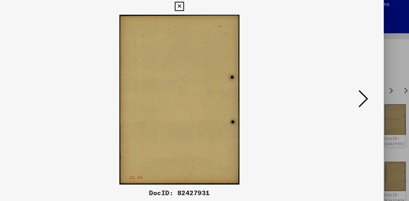
click at [351, 82] on icon at bounding box center [352, 84] width 8 height 16
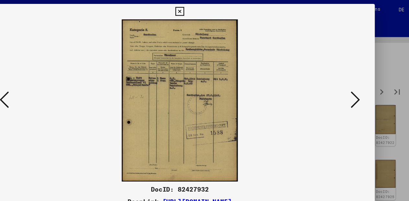
click at [351, 83] on icon at bounding box center [352, 84] width 8 height 16
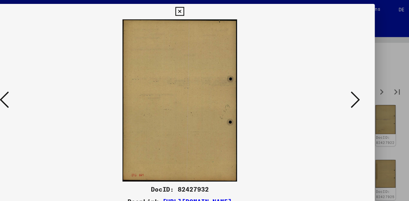
click at [351, 83] on icon at bounding box center [352, 84] width 8 height 16
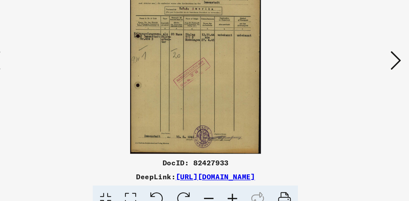
click at [351, 86] on icon at bounding box center [352, 84] width 8 height 16
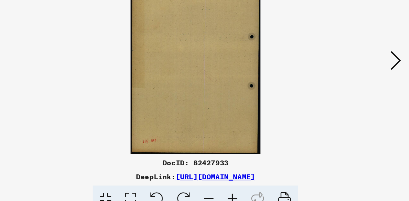
click at [351, 86] on icon at bounding box center [352, 84] width 8 height 16
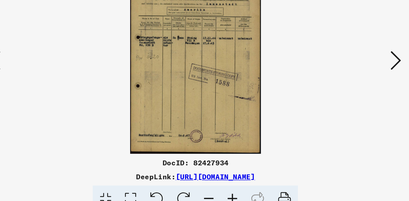
click at [351, 86] on icon at bounding box center [352, 84] width 8 height 16
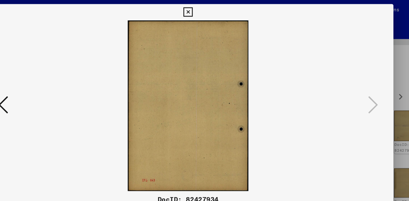
click at [208, 8] on icon at bounding box center [204, 10] width 7 height 8
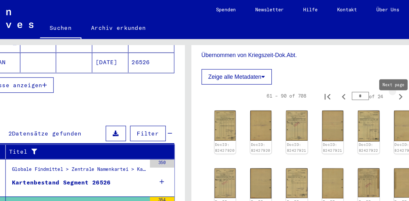
click at [370, 82] on icon "Next page" at bounding box center [374, 77] width 9 height 9
type input "*"
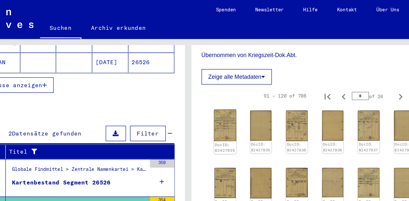
click at [235, 104] on img at bounding box center [234, 100] width 18 height 25
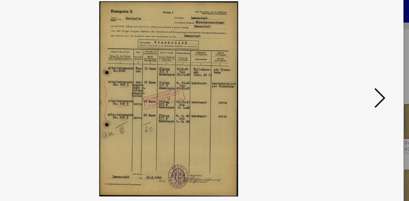
click at [353, 81] on icon at bounding box center [352, 84] width 8 height 16
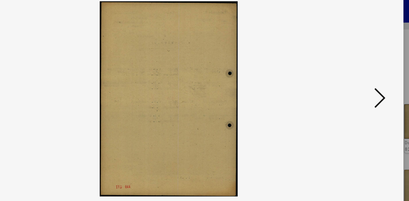
click at [353, 81] on icon at bounding box center [352, 84] width 8 height 16
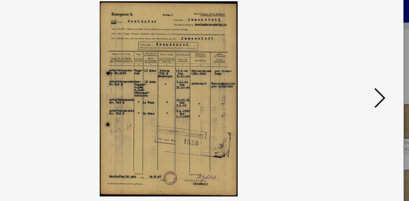
click at [353, 81] on icon at bounding box center [352, 84] width 8 height 16
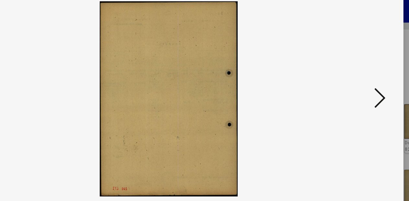
click at [353, 81] on icon at bounding box center [352, 84] width 8 height 16
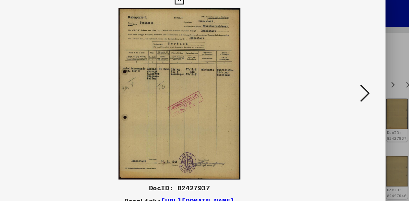
click at [352, 81] on icon at bounding box center [352, 84] width 8 height 16
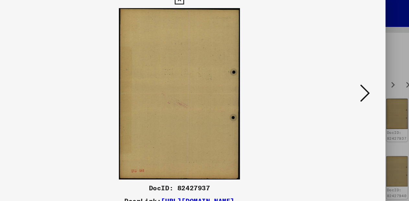
click at [352, 81] on icon at bounding box center [352, 84] width 8 height 16
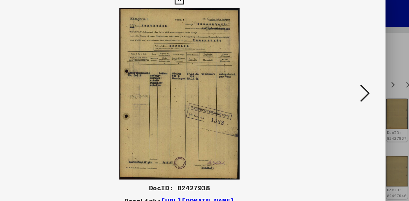
click at [352, 81] on icon at bounding box center [352, 84] width 8 height 16
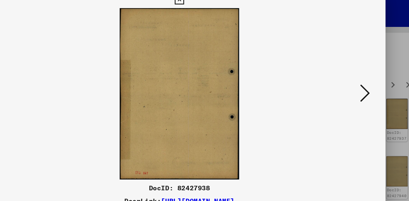
click at [352, 81] on icon at bounding box center [352, 84] width 8 height 16
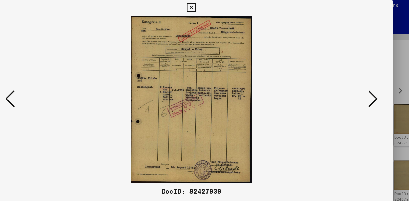
click at [352, 87] on icon at bounding box center [352, 84] width 8 height 16
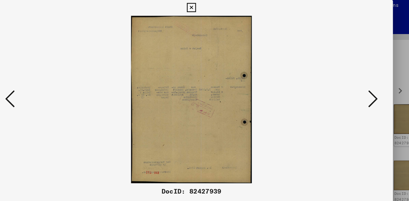
click at [352, 85] on icon at bounding box center [352, 84] width 8 height 16
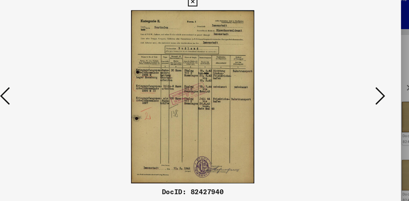
click at [350, 88] on icon at bounding box center [352, 84] width 8 height 16
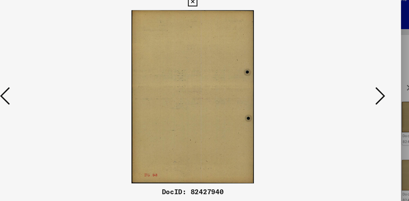
click at [350, 88] on icon at bounding box center [352, 84] width 8 height 16
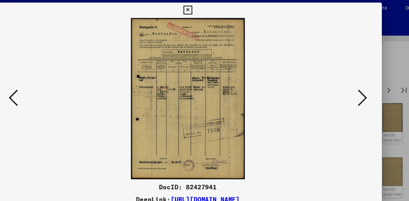
click at [351, 80] on icon at bounding box center [352, 84] width 8 height 16
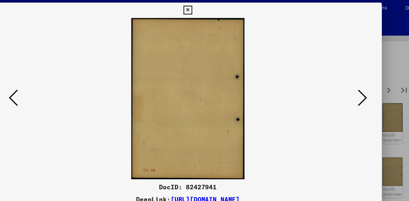
click at [351, 80] on icon at bounding box center [352, 84] width 8 height 16
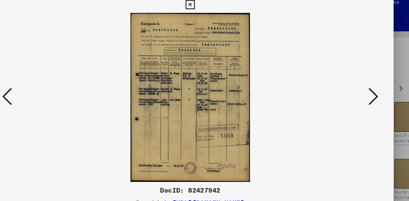
click at [351, 77] on icon at bounding box center [352, 84] width 8 height 16
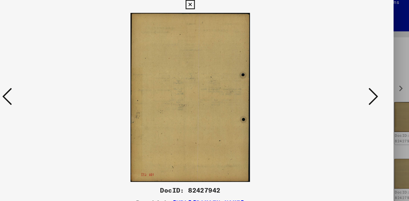
click at [351, 77] on icon at bounding box center [352, 84] width 8 height 16
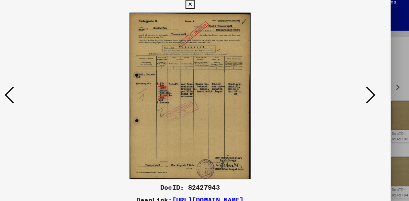
click at [351, 78] on icon at bounding box center [352, 84] width 8 height 16
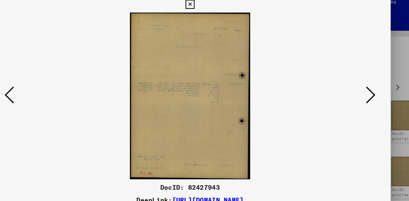
click at [351, 78] on icon at bounding box center [352, 84] width 8 height 16
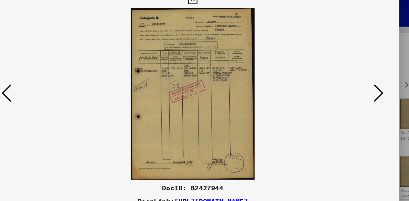
click at [352, 81] on icon at bounding box center [352, 84] width 8 height 16
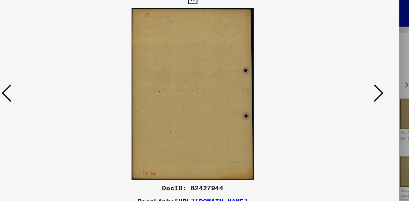
click at [352, 81] on icon at bounding box center [352, 84] width 8 height 16
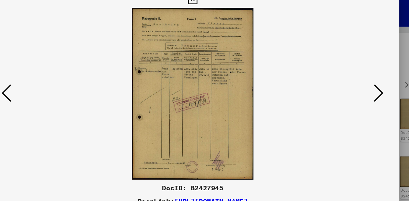
click at [352, 81] on icon at bounding box center [352, 84] width 8 height 16
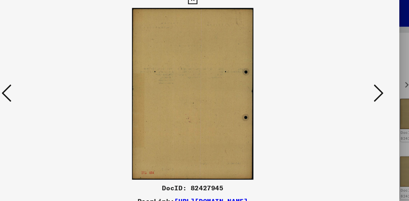
click at [352, 81] on icon at bounding box center [352, 84] width 8 height 16
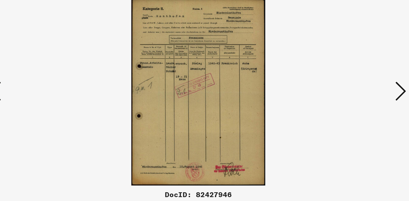
click at [350, 79] on icon at bounding box center [352, 84] width 8 height 16
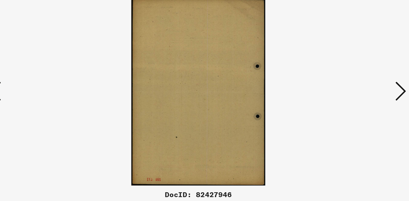
click at [350, 79] on icon at bounding box center [352, 84] width 8 height 16
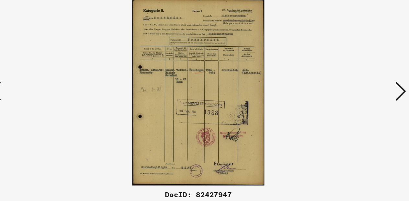
click at [350, 79] on icon at bounding box center [352, 84] width 8 height 16
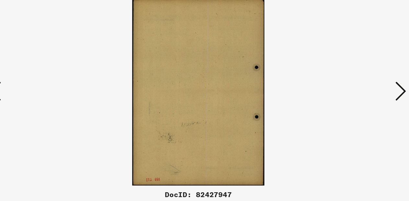
click at [350, 79] on icon at bounding box center [352, 84] width 8 height 16
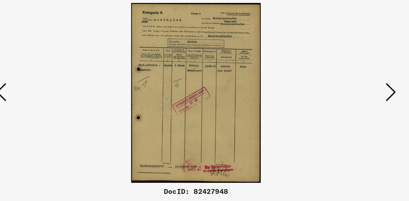
click at [351, 77] on icon at bounding box center [352, 84] width 8 height 16
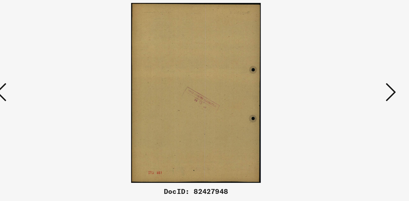
click at [351, 77] on icon at bounding box center [352, 84] width 8 height 16
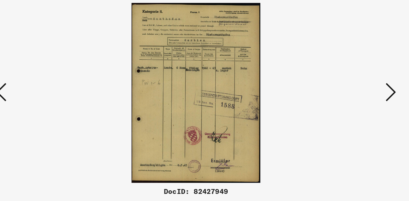
click at [351, 77] on icon at bounding box center [352, 84] width 8 height 16
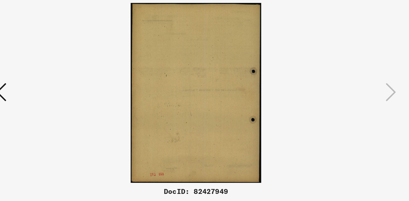
click at [60, 78] on icon at bounding box center [57, 84] width 8 height 16
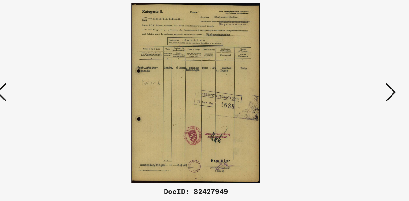
click at [352, 80] on icon at bounding box center [352, 84] width 8 height 16
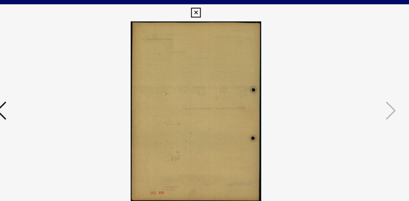
click at [208, 9] on icon at bounding box center [204, 10] width 7 height 8
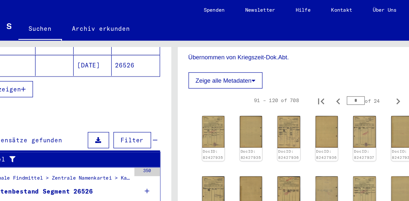
click at [370, 82] on icon "Next page" at bounding box center [374, 77] width 9 height 9
type input "*"
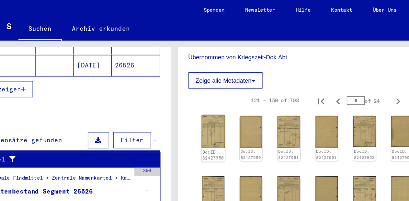
click at [236, 103] on img at bounding box center [234, 100] width 18 height 25
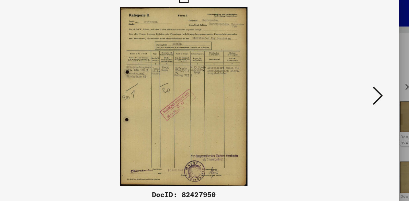
click at [351, 81] on icon at bounding box center [352, 84] width 8 height 16
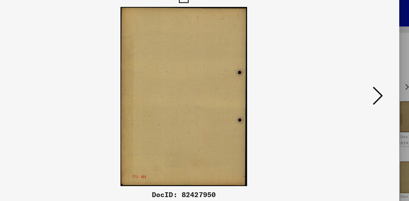
click at [351, 81] on icon at bounding box center [352, 84] width 8 height 16
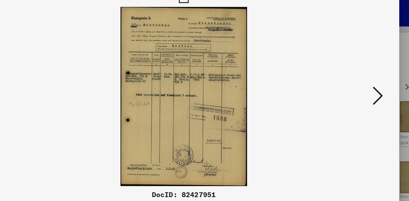
click at [351, 81] on icon at bounding box center [352, 84] width 8 height 16
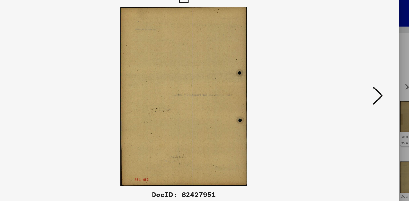
click at [351, 81] on icon at bounding box center [352, 84] width 8 height 16
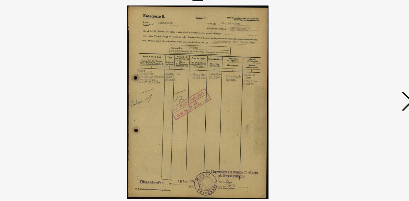
click at [349, 78] on button at bounding box center [352, 84] width 12 height 18
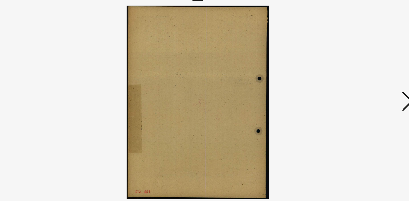
click at [349, 78] on button at bounding box center [352, 84] width 12 height 18
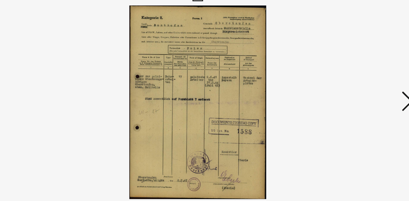
click at [349, 78] on button at bounding box center [352, 84] width 12 height 18
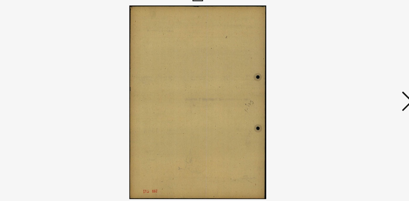
click at [349, 78] on button at bounding box center [352, 84] width 12 height 18
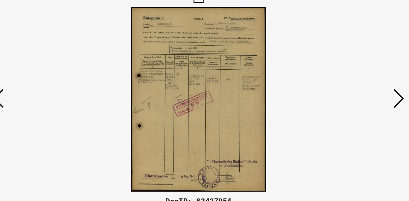
click at [349, 76] on button at bounding box center [352, 84] width 12 height 18
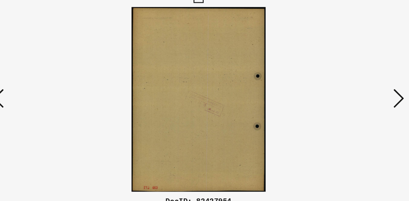
click at [349, 76] on button at bounding box center [352, 84] width 12 height 18
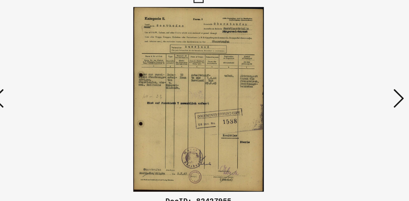
click at [349, 76] on button at bounding box center [352, 84] width 12 height 18
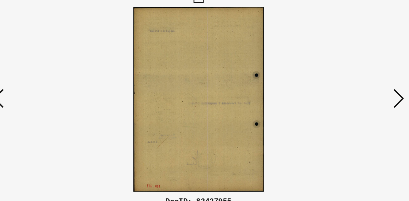
click at [351, 78] on icon at bounding box center [352, 84] width 8 height 16
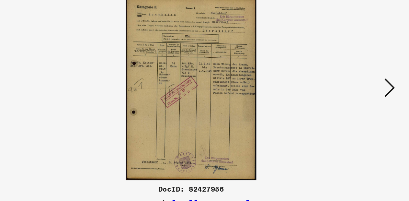
click at [352, 80] on icon at bounding box center [352, 84] width 8 height 16
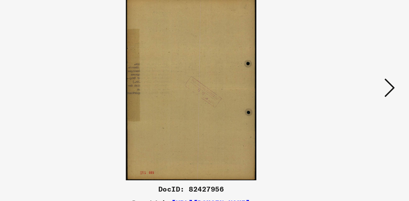
click at [352, 80] on icon at bounding box center [352, 84] width 8 height 16
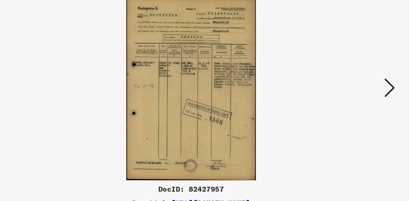
click at [352, 80] on icon at bounding box center [352, 84] width 8 height 16
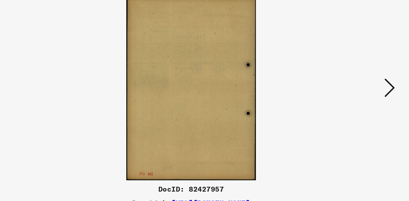
click at [352, 80] on icon at bounding box center [352, 84] width 8 height 16
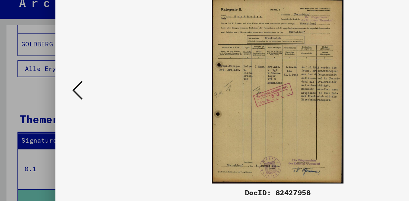
click at [56, 91] on icon at bounding box center [57, 84] width 8 height 16
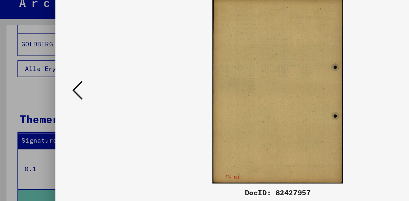
click at [56, 84] on icon at bounding box center [57, 84] width 8 height 16
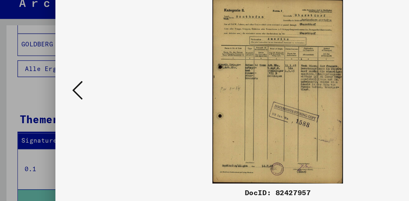
click at [53, 83] on icon at bounding box center [57, 84] width 8 height 16
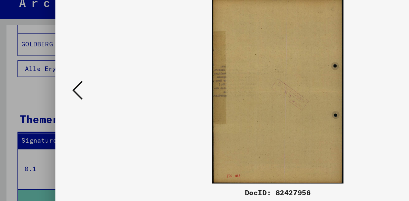
click at [56, 86] on icon at bounding box center [57, 84] width 8 height 16
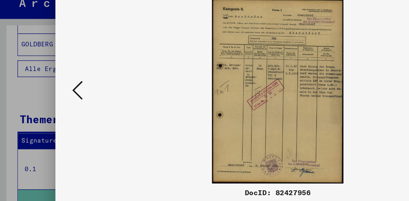
click at [53, 84] on icon at bounding box center [57, 84] width 8 height 16
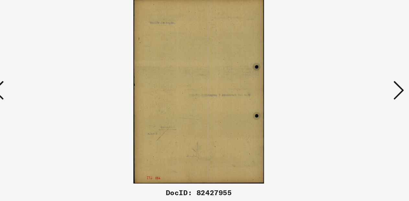
click at [353, 84] on icon at bounding box center [352, 84] width 8 height 16
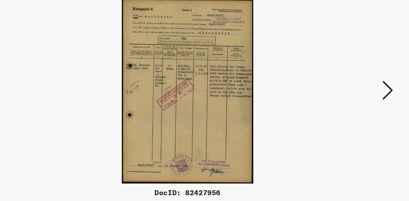
click at [359, 84] on div at bounding box center [204, 84] width 327 height 136
click at [353, 85] on icon at bounding box center [352, 84] width 8 height 16
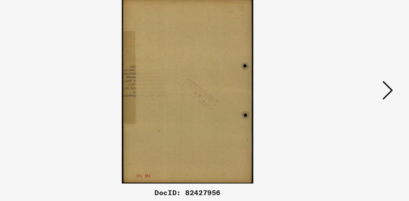
click at [353, 85] on icon at bounding box center [352, 84] width 8 height 16
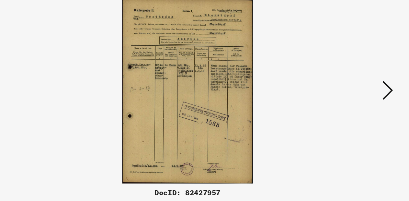
click at [352, 84] on icon at bounding box center [352, 84] width 8 height 16
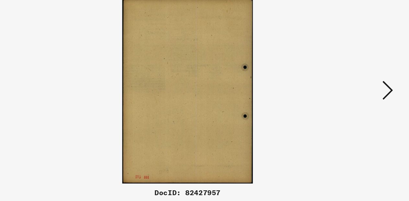
click at [353, 86] on icon at bounding box center [352, 84] width 8 height 16
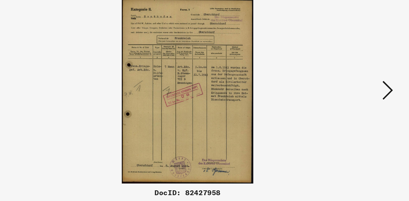
click at [353, 84] on icon at bounding box center [352, 84] width 8 height 16
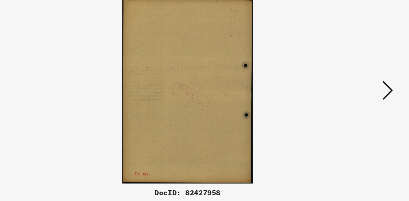
click at [355, 85] on icon at bounding box center [352, 84] width 8 height 16
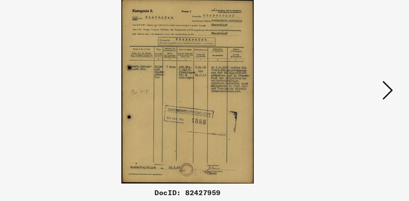
click at [353, 84] on icon at bounding box center [352, 84] width 8 height 16
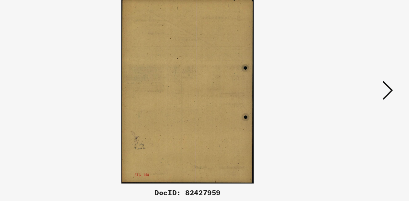
click at [352, 84] on icon at bounding box center [352, 84] width 8 height 16
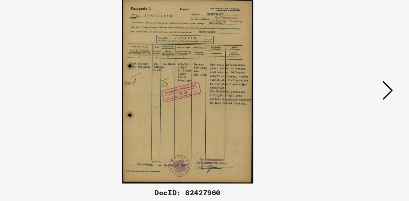
click at [352, 78] on icon at bounding box center [352, 84] width 8 height 16
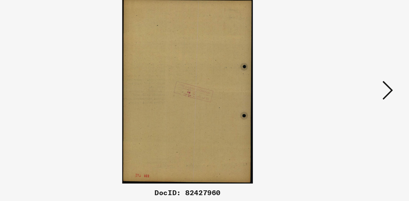
click at [352, 78] on icon at bounding box center [352, 84] width 8 height 16
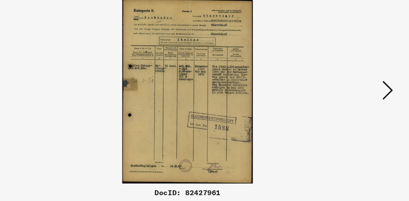
click at [352, 78] on icon at bounding box center [352, 84] width 8 height 16
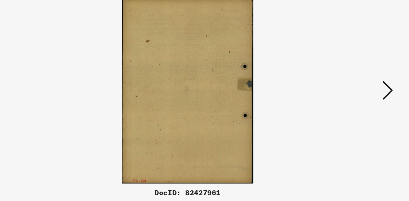
click at [352, 78] on icon at bounding box center [352, 84] width 8 height 16
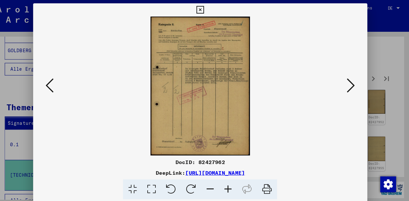
click at [351, 82] on icon at bounding box center [352, 84] width 8 height 16
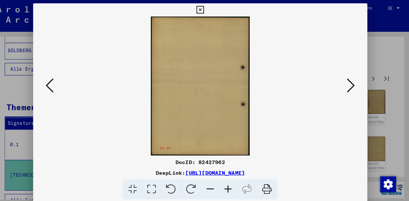
click at [349, 84] on button at bounding box center [352, 84] width 12 height 18
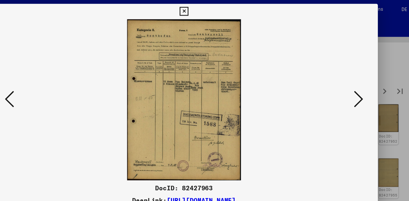
click at [352, 85] on icon at bounding box center [352, 84] width 8 height 16
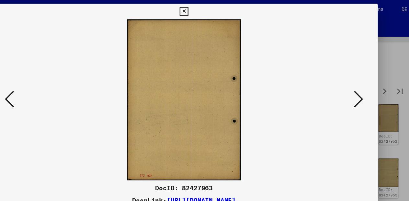
click at [355, 87] on icon at bounding box center [352, 84] width 8 height 16
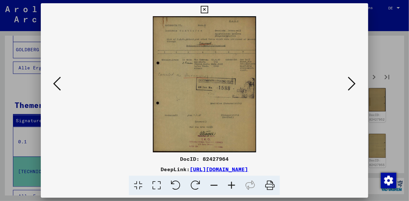
click at [352, 81] on icon at bounding box center [352, 84] width 8 height 16
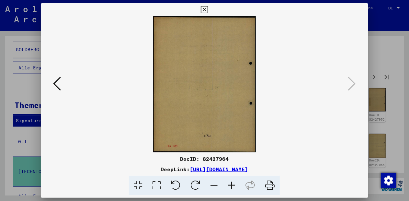
click at [210, 9] on button at bounding box center [204, 9] width 11 height 13
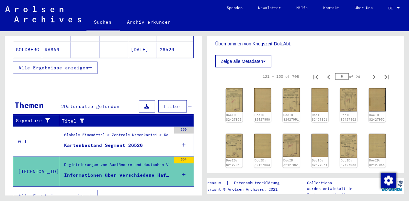
click at [370, 82] on icon "Next page" at bounding box center [374, 77] width 9 height 9
type input "*"
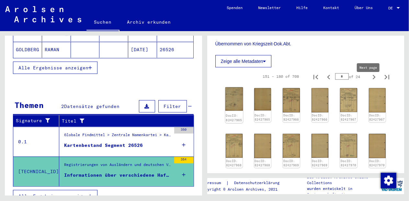
click at [235, 109] on img at bounding box center [234, 99] width 18 height 23
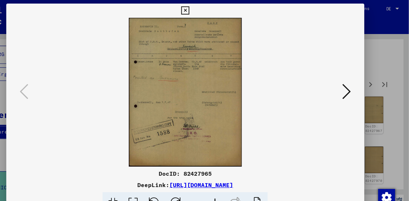
click at [351, 83] on icon at bounding box center [352, 84] width 8 height 16
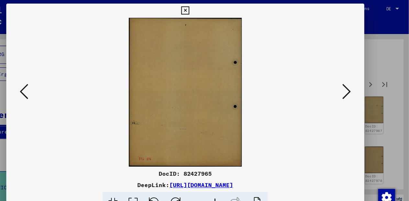
click at [351, 84] on icon at bounding box center [352, 84] width 8 height 16
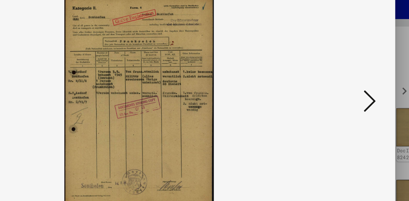
click at [351, 86] on icon at bounding box center [352, 84] width 8 height 16
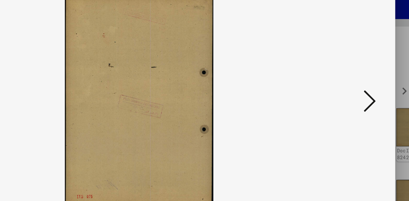
click at [352, 83] on icon at bounding box center [352, 84] width 8 height 16
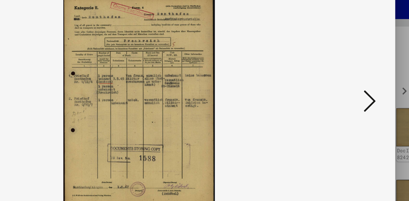
click at [353, 88] on icon at bounding box center [352, 84] width 8 height 16
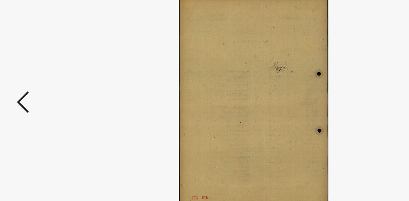
click at [56, 79] on icon at bounding box center [57, 84] width 8 height 16
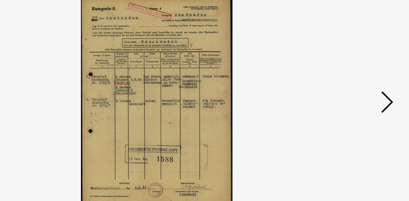
click at [351, 84] on icon at bounding box center [352, 84] width 8 height 16
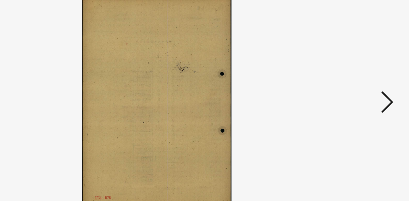
click at [350, 83] on icon at bounding box center [352, 84] width 8 height 16
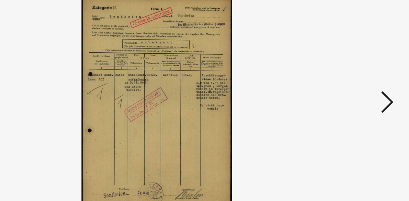
click at [351, 83] on icon at bounding box center [352, 84] width 8 height 16
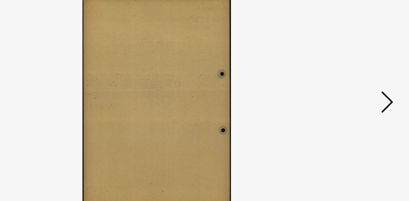
click at [351, 83] on icon at bounding box center [352, 84] width 8 height 16
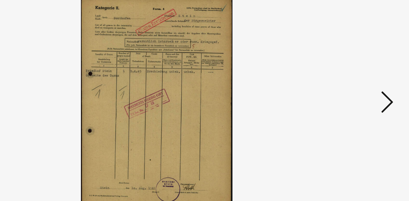
click at [351, 80] on icon at bounding box center [352, 84] width 8 height 16
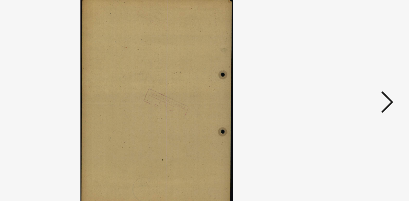
click at [352, 82] on icon at bounding box center [352, 84] width 8 height 16
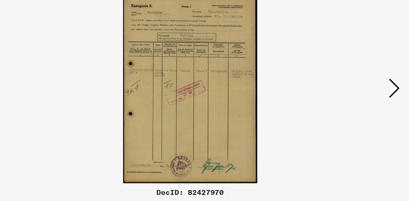
click at [351, 87] on icon at bounding box center [352, 84] width 8 height 16
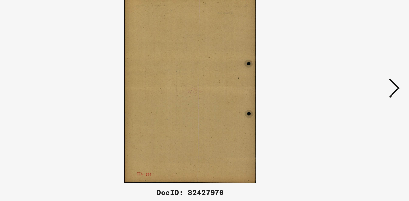
click at [351, 87] on icon at bounding box center [352, 84] width 8 height 16
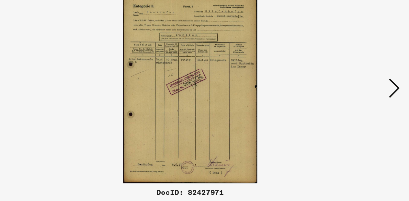
click at [351, 87] on icon at bounding box center [352, 84] width 8 height 16
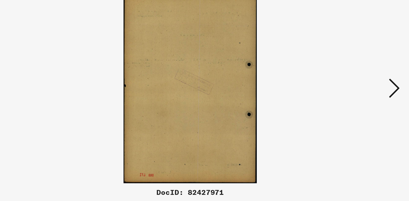
click at [351, 87] on icon at bounding box center [352, 84] width 8 height 16
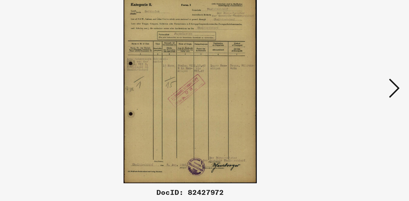
click at [352, 83] on icon at bounding box center [352, 84] width 8 height 16
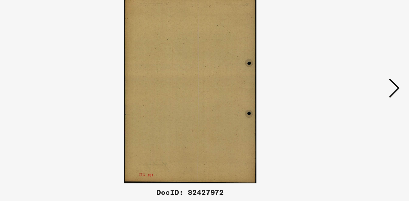
click at [352, 83] on icon at bounding box center [352, 84] width 8 height 16
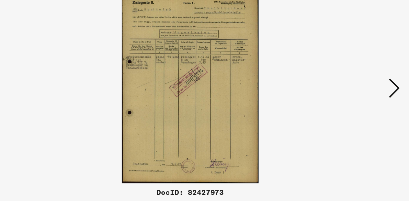
click at [352, 83] on icon at bounding box center [352, 84] width 8 height 16
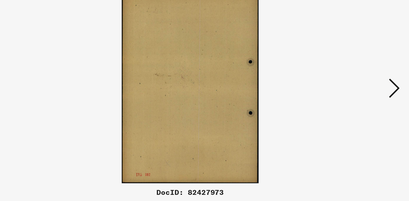
click at [352, 83] on icon at bounding box center [352, 84] width 8 height 16
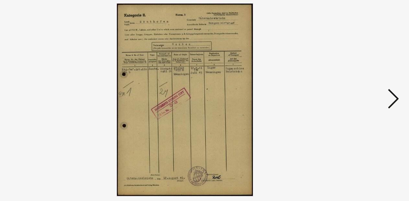
click at [354, 79] on icon at bounding box center [352, 84] width 8 height 16
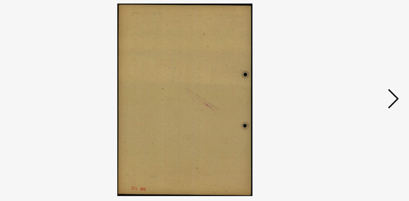
click at [354, 79] on icon at bounding box center [352, 84] width 8 height 16
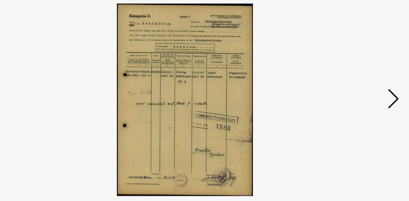
click at [354, 79] on icon at bounding box center [352, 84] width 8 height 16
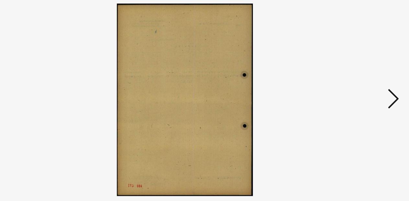
click at [354, 79] on icon at bounding box center [352, 84] width 8 height 16
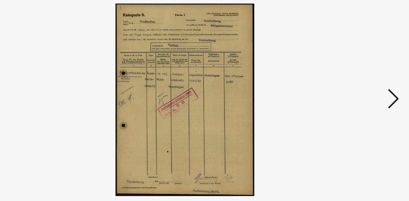
click at [354, 79] on icon at bounding box center [352, 84] width 8 height 16
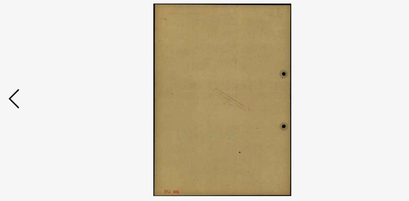
click at [55, 80] on icon at bounding box center [57, 84] width 8 height 16
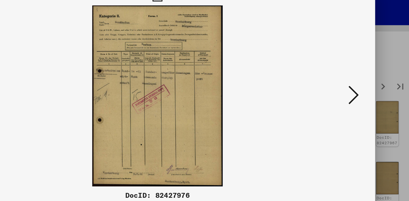
click at [351, 82] on icon at bounding box center [352, 84] width 8 height 16
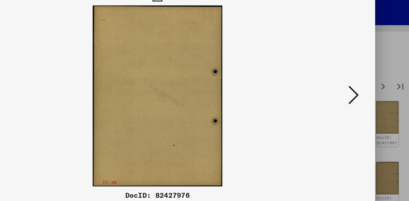
click at [351, 82] on icon at bounding box center [352, 84] width 8 height 16
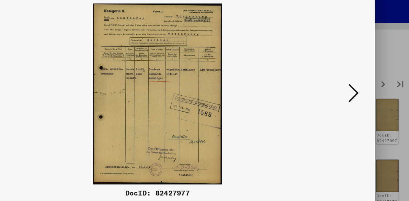
click at [351, 81] on icon at bounding box center [352, 84] width 8 height 16
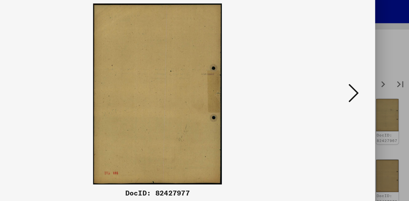
click at [351, 81] on icon at bounding box center [352, 84] width 8 height 16
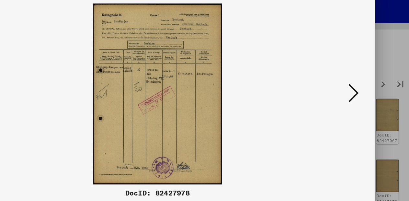
click at [352, 81] on icon at bounding box center [352, 84] width 8 height 16
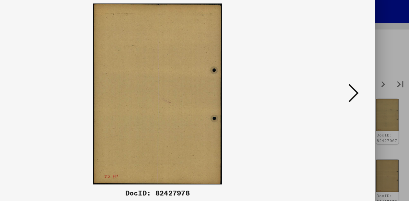
click at [352, 81] on icon at bounding box center [352, 84] width 8 height 16
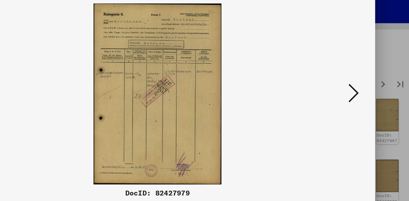
click at [352, 81] on icon at bounding box center [352, 84] width 8 height 16
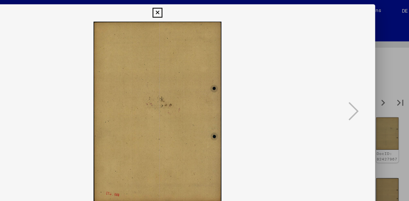
click at [208, 9] on icon at bounding box center [204, 10] width 7 height 8
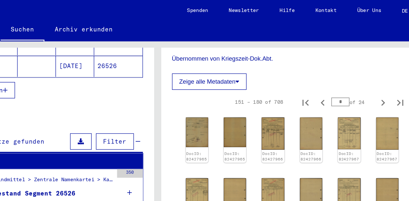
click at [370, 82] on icon "Next page" at bounding box center [374, 77] width 9 height 9
type input "*"
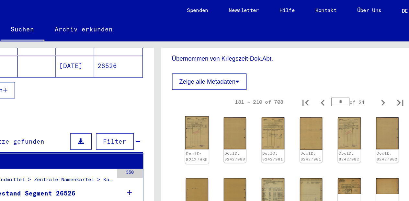
click at [233, 104] on img at bounding box center [234, 100] width 18 height 25
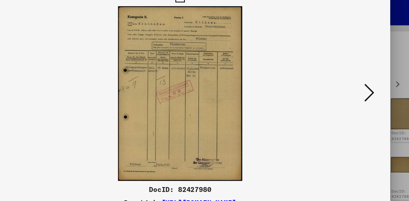
click at [354, 82] on icon at bounding box center [352, 84] width 8 height 16
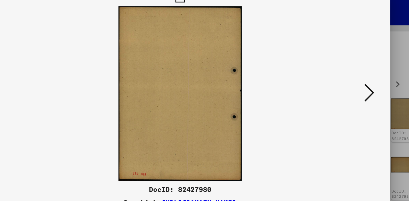
click at [354, 82] on icon at bounding box center [352, 84] width 8 height 16
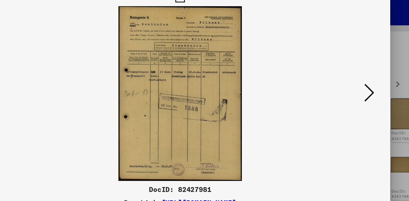
click at [354, 82] on icon at bounding box center [352, 84] width 8 height 16
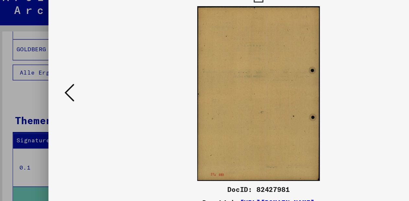
click at [55, 84] on icon at bounding box center [57, 84] width 8 height 16
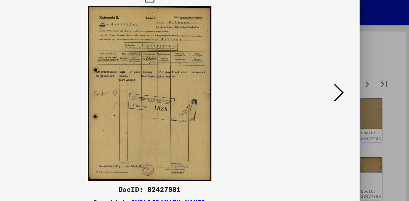
click at [352, 83] on icon at bounding box center [352, 84] width 8 height 16
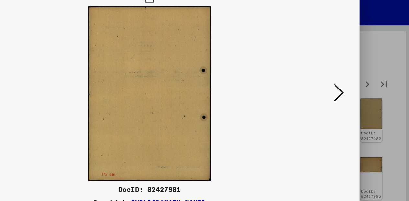
click at [352, 83] on icon at bounding box center [352, 84] width 8 height 16
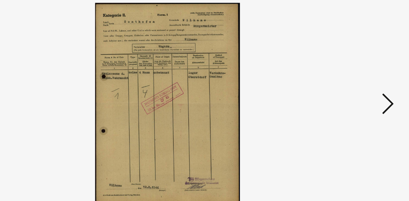
click at [350, 79] on icon at bounding box center [352, 84] width 8 height 16
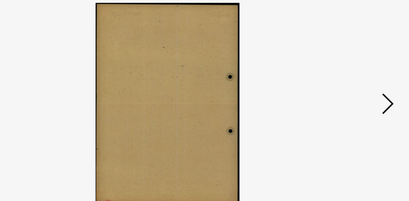
click at [350, 79] on icon at bounding box center [352, 84] width 8 height 16
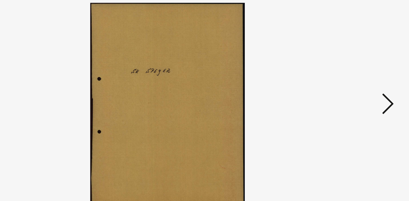
click at [350, 79] on icon at bounding box center [352, 84] width 8 height 16
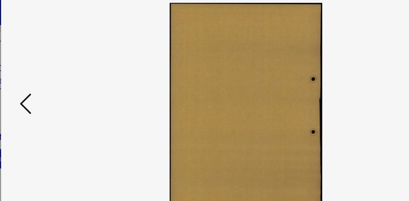
click at [55, 81] on icon at bounding box center [57, 84] width 8 height 16
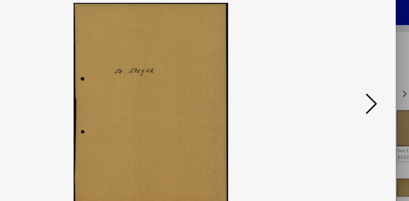
click at [353, 81] on icon at bounding box center [352, 84] width 8 height 16
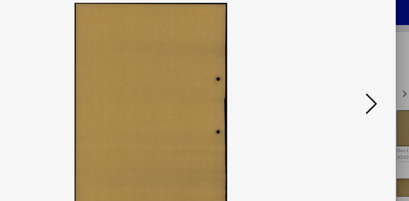
click at [353, 81] on icon at bounding box center [352, 84] width 8 height 16
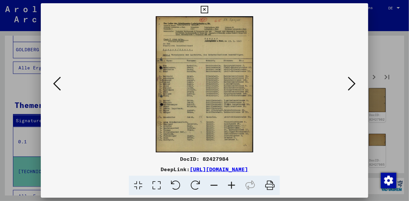
click at [208, 9] on icon at bounding box center [204, 10] width 7 height 8
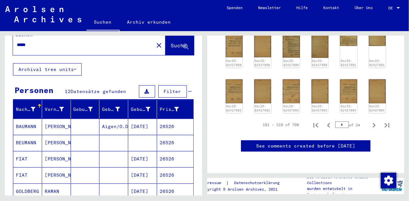
scroll to position [0, 0]
